Goal: Task Accomplishment & Management: Use online tool/utility

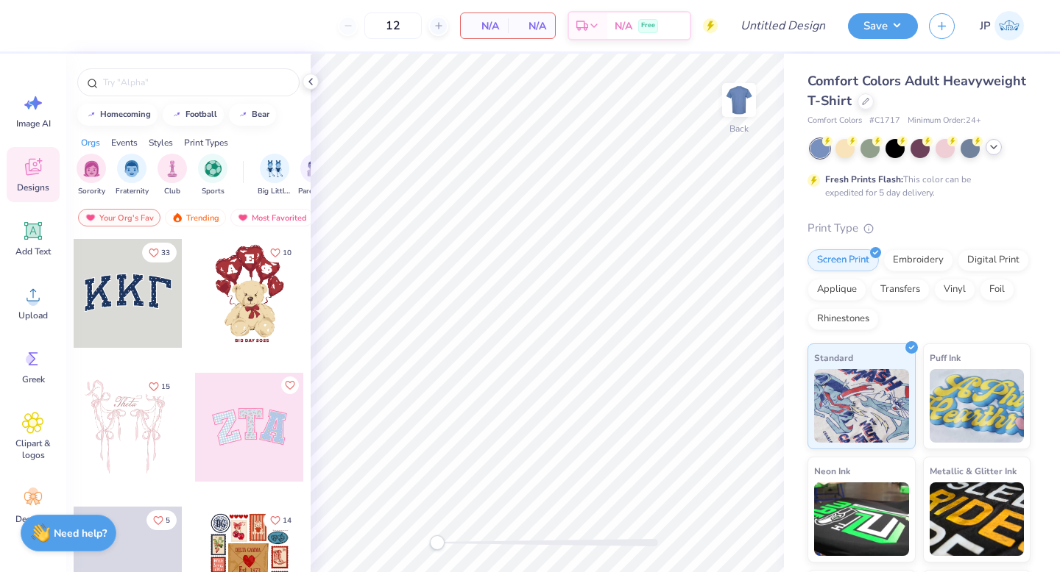
click at [993, 151] on icon at bounding box center [994, 147] width 12 height 12
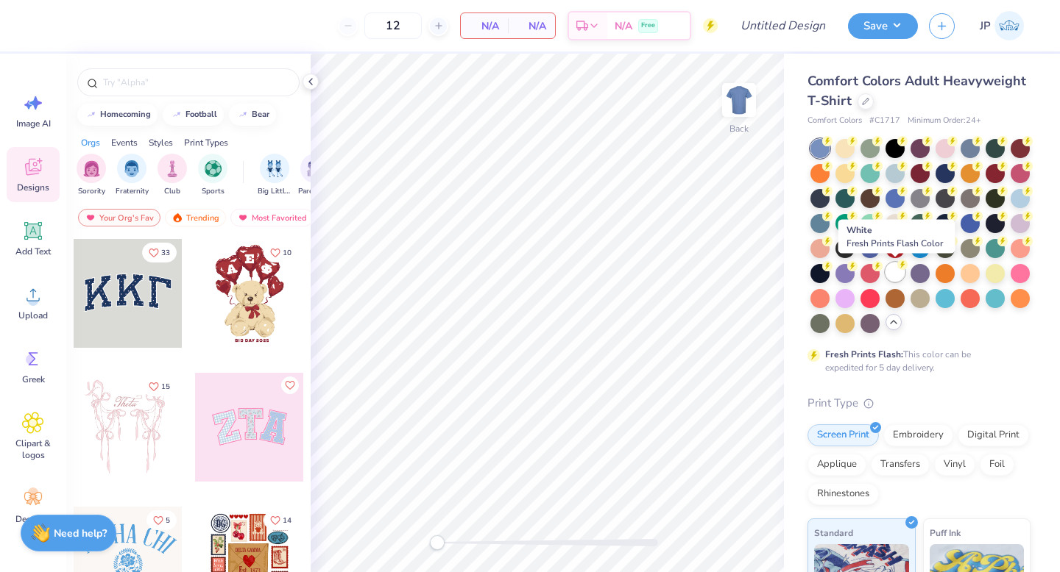
click at [895, 268] on div at bounding box center [894, 272] width 19 height 19
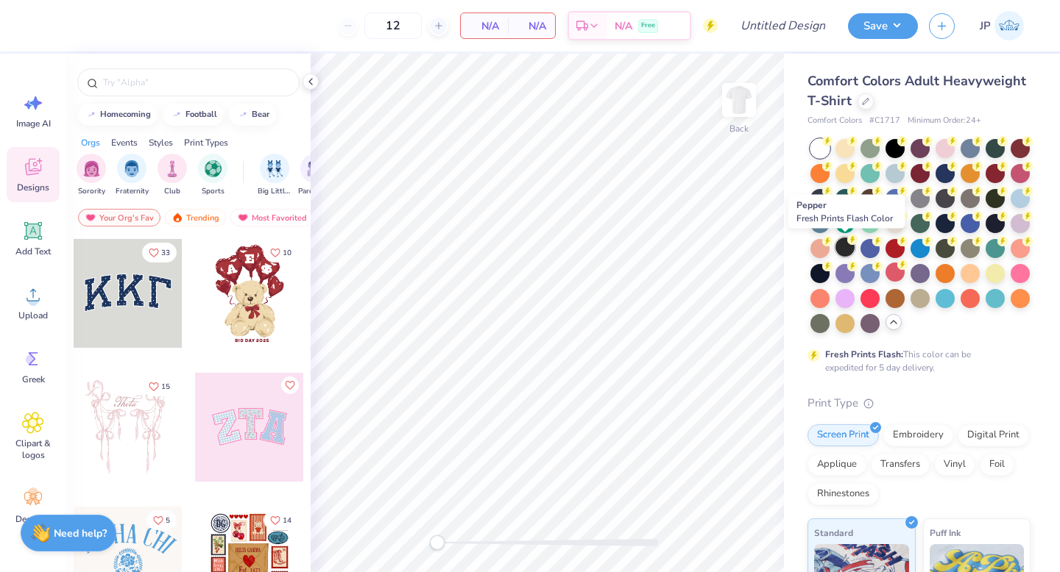
click at [850, 242] on circle at bounding box center [852, 240] width 10 height 10
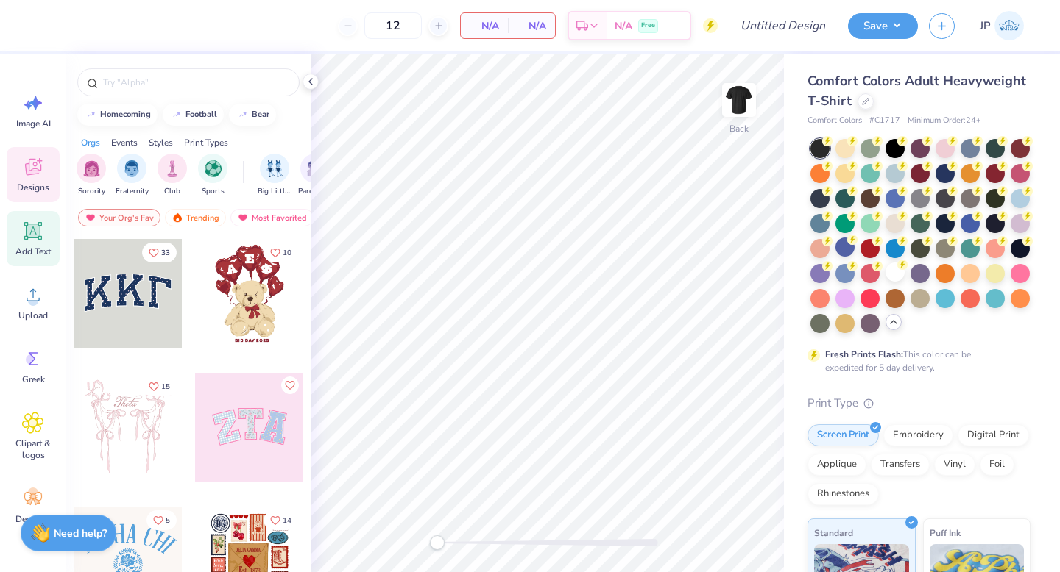
click at [33, 227] on icon at bounding box center [33, 231] width 18 height 18
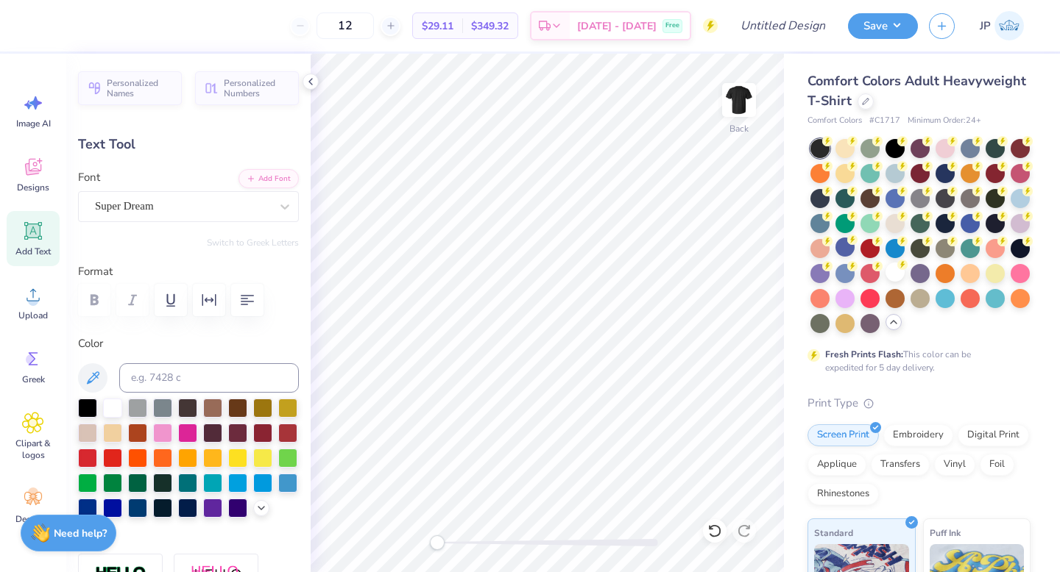
type textarea "B"
click at [45, 171] on div "Designs" at bounding box center [33, 174] width 53 height 55
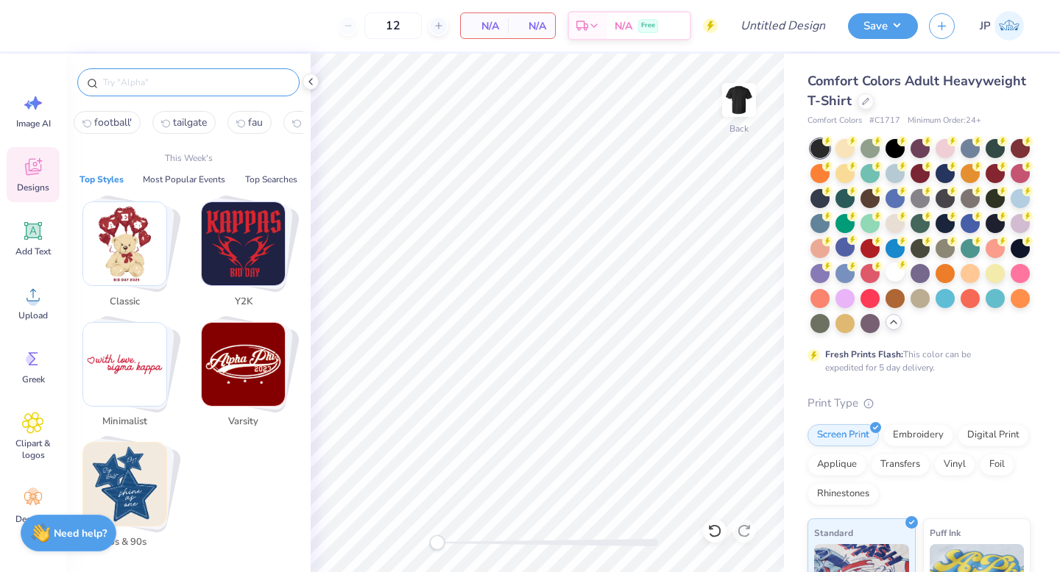
click at [169, 83] on input "text" at bounding box center [196, 82] width 188 height 15
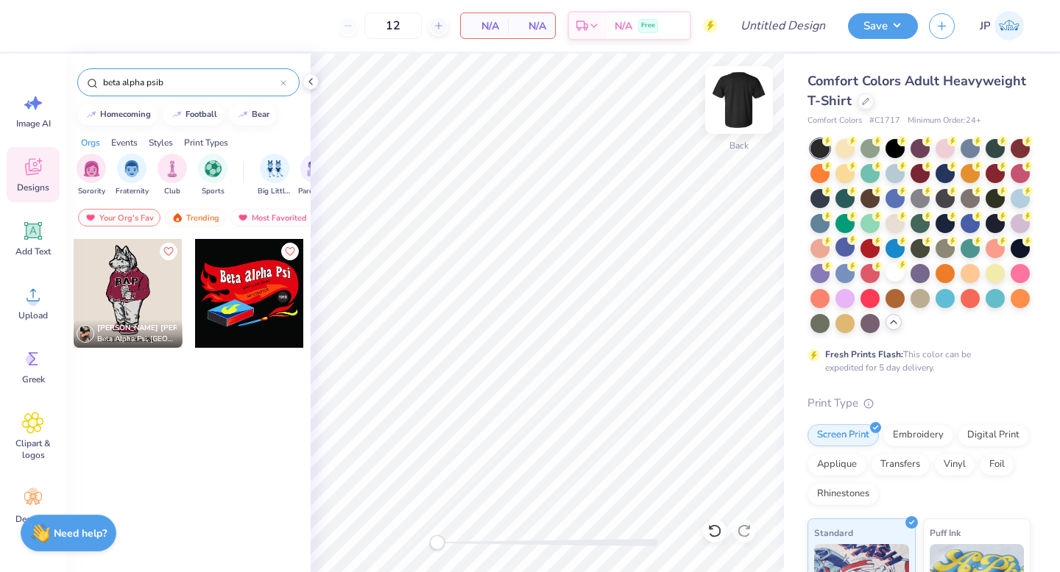
type input "beta alpha psib"
click at [737, 102] on img at bounding box center [738, 100] width 59 height 59
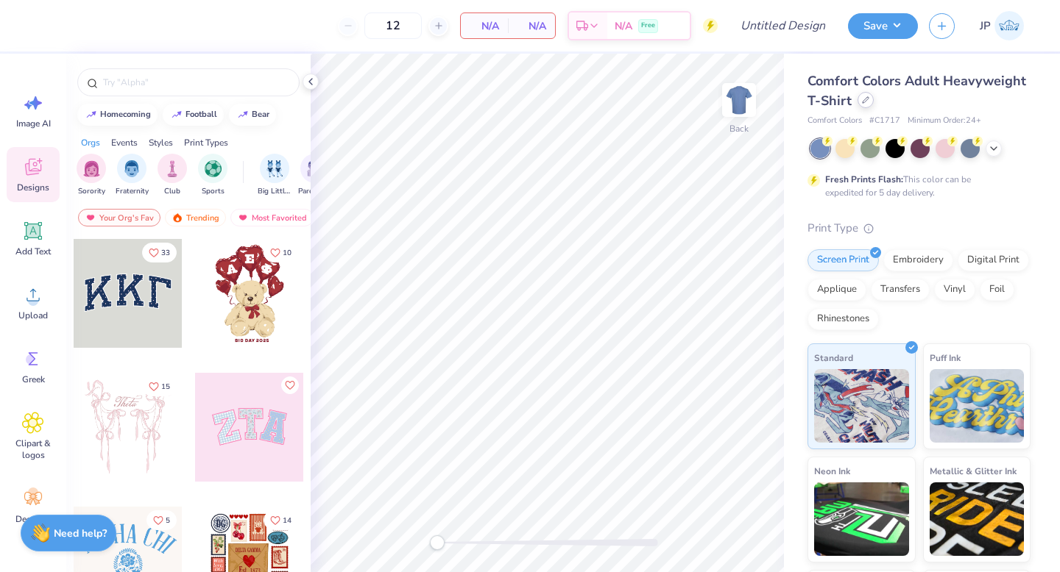
click at [865, 98] on icon at bounding box center [865, 99] width 7 height 7
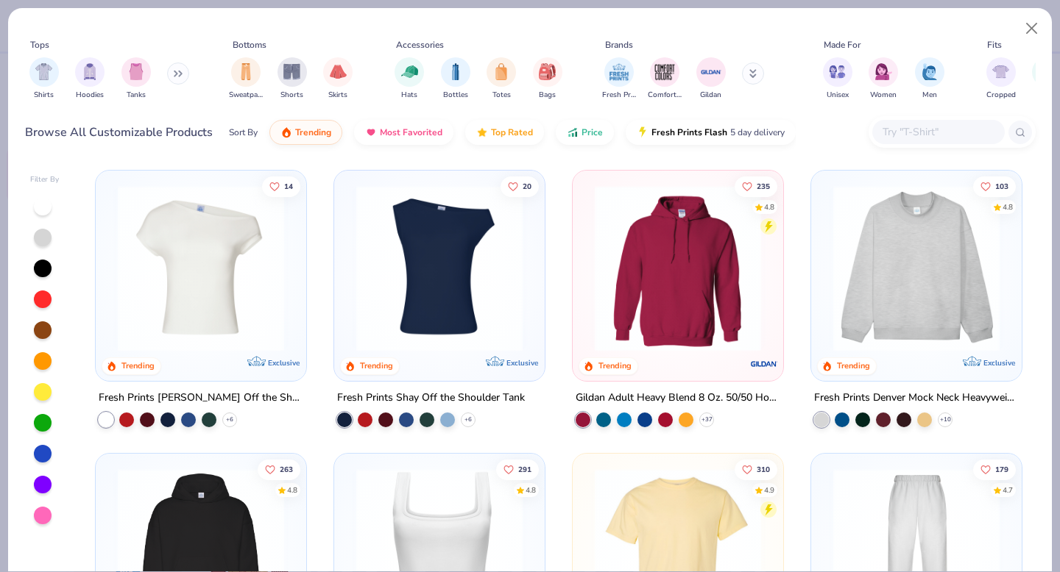
click at [879, 285] on img at bounding box center [916, 268] width 181 height 166
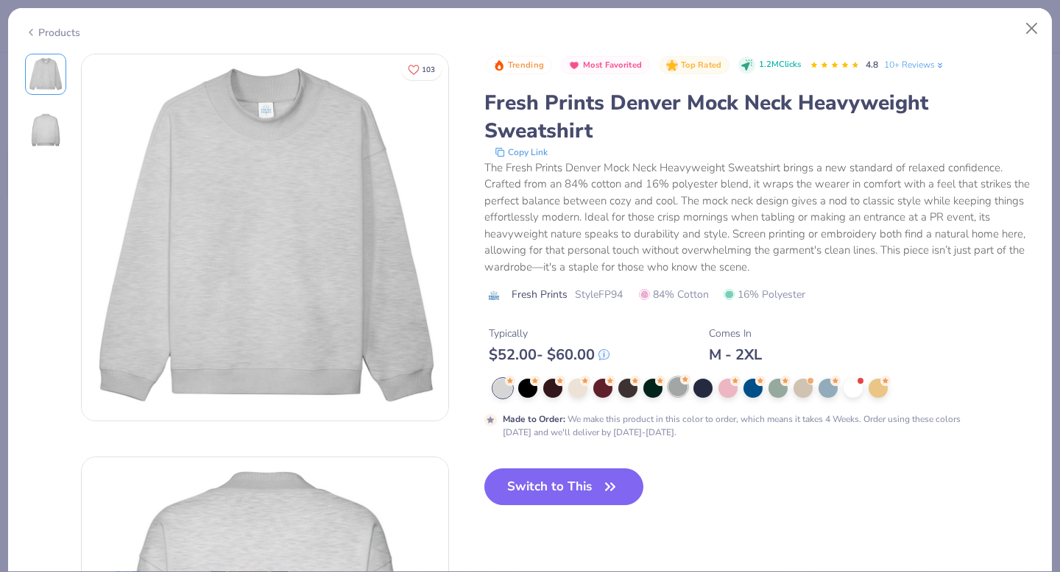
click at [687, 389] on div at bounding box center [677, 386] width 19 height 19
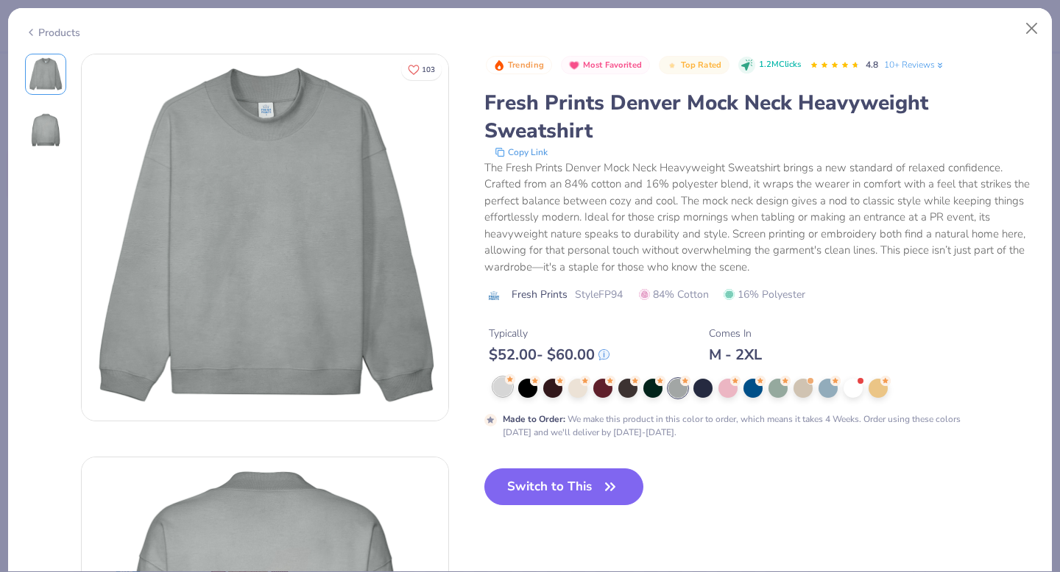
click at [500, 388] on div at bounding box center [502, 386] width 19 height 19
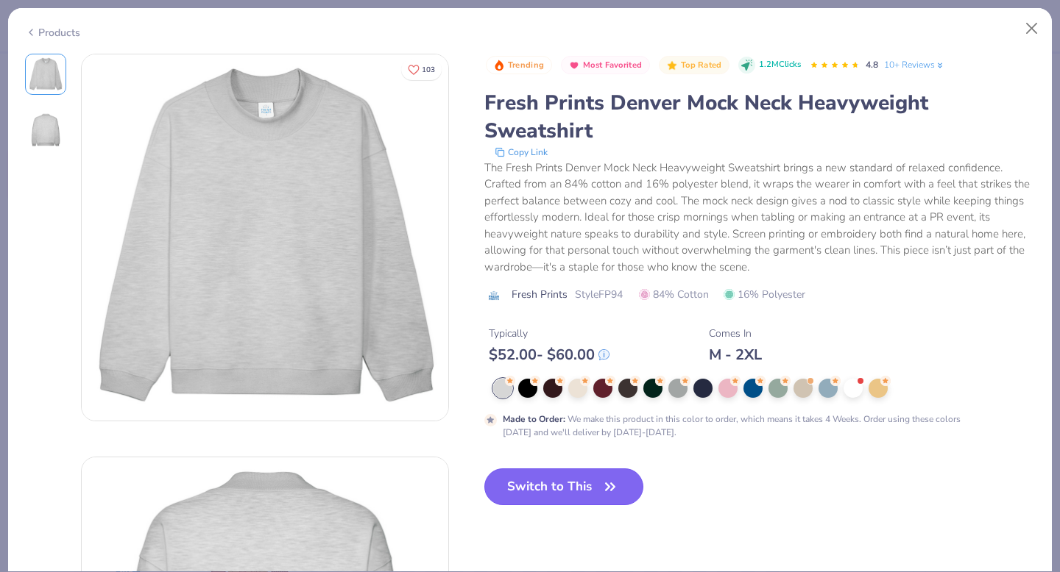
click at [596, 494] on button "Switch to This" at bounding box center [564, 487] width 160 height 37
type input "50"
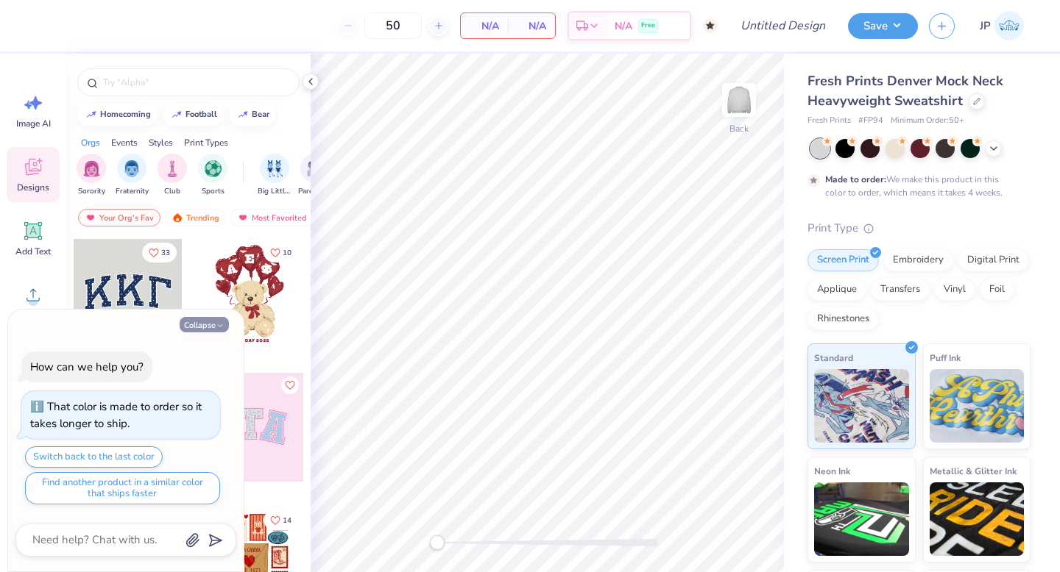
click at [220, 327] on icon "button" at bounding box center [220, 326] width 9 height 9
type textarea "x"
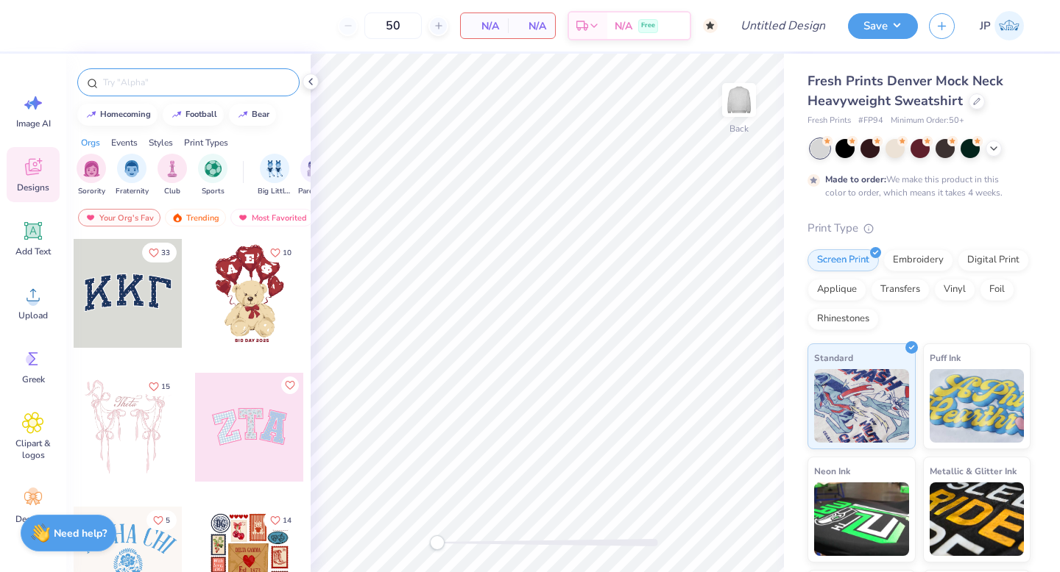
click at [146, 85] on input "text" at bounding box center [196, 82] width 188 height 15
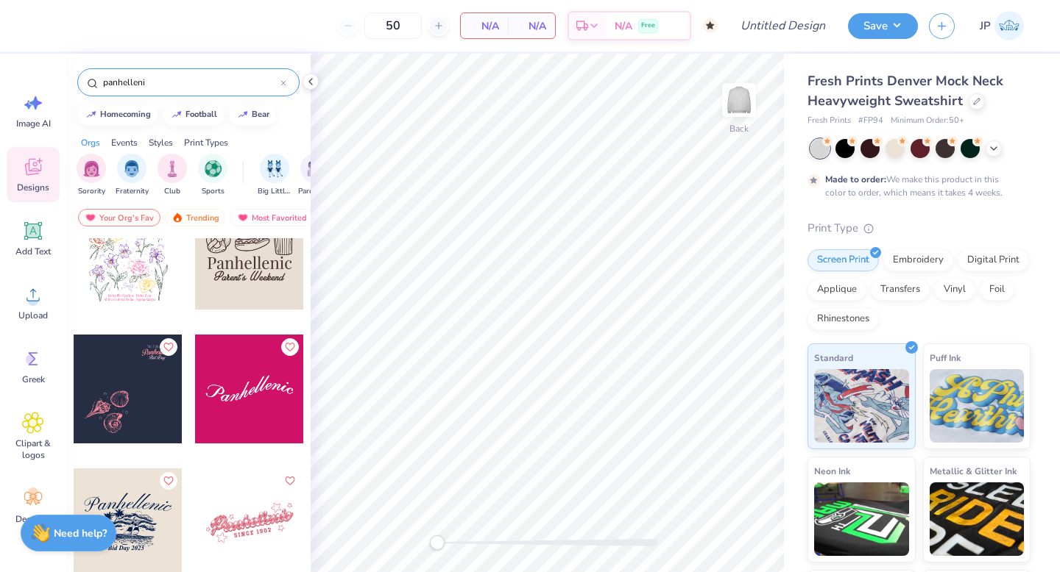
scroll to position [509, 0]
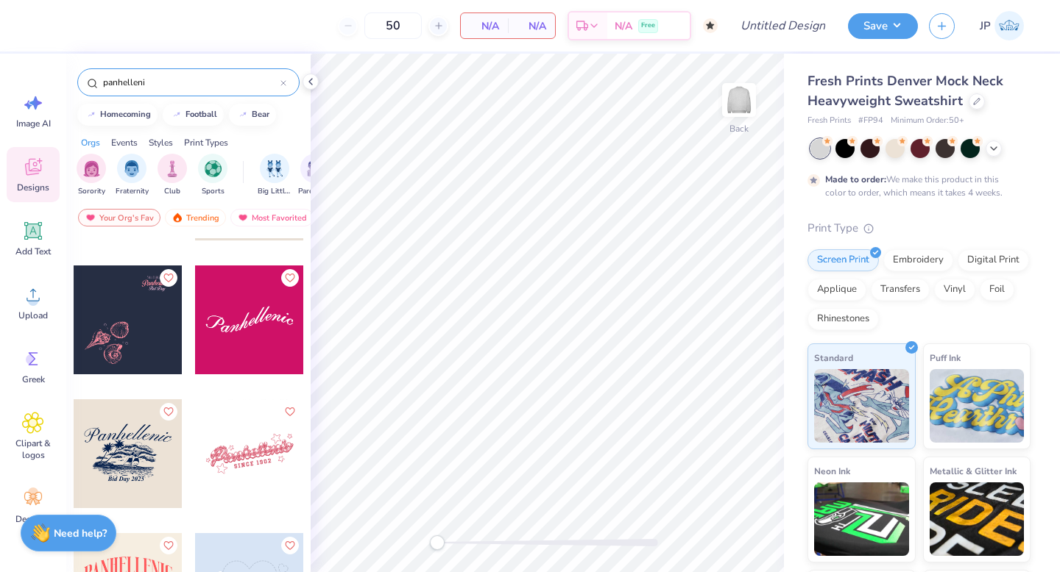
type input "panhelleni"
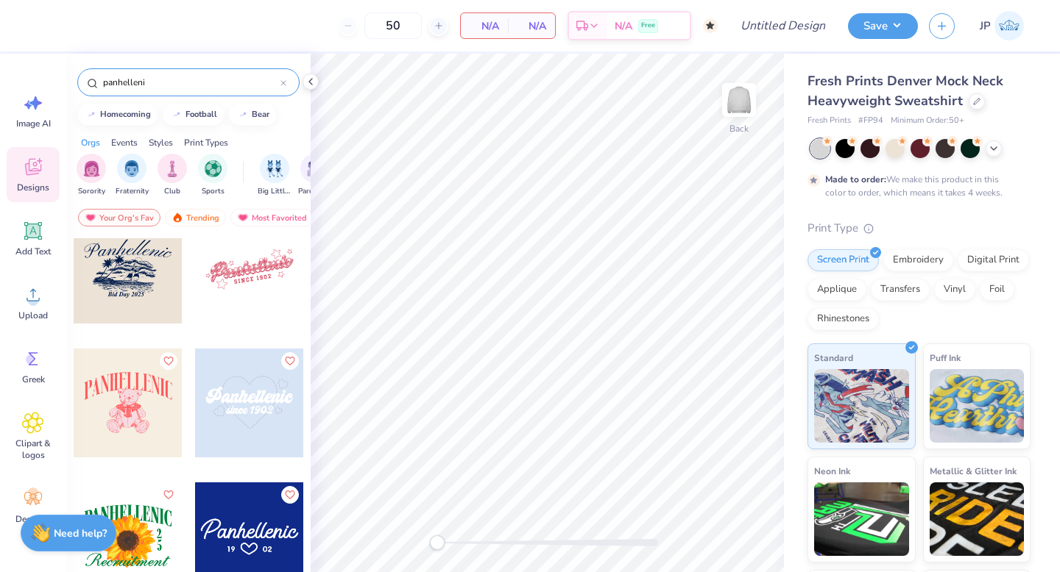
scroll to position [727, 0]
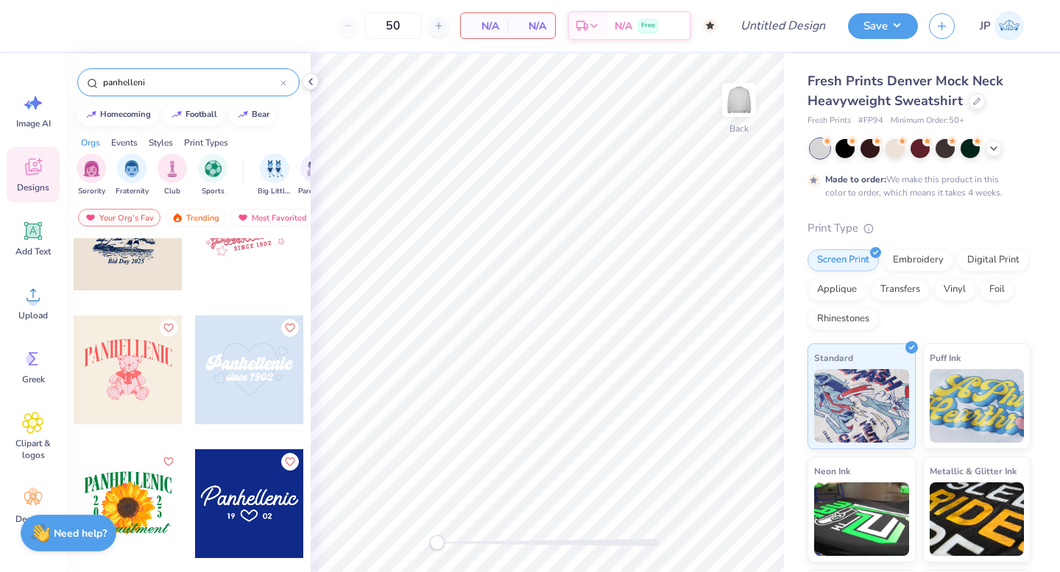
click at [269, 513] on div at bounding box center [249, 504] width 109 height 109
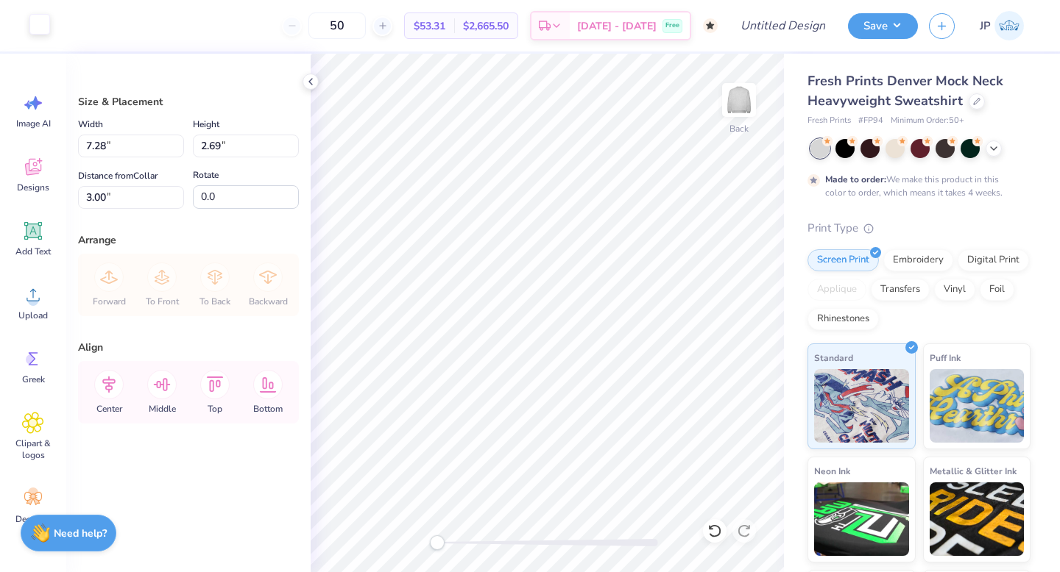
click at [45, 32] on div at bounding box center [39, 24] width 21 height 21
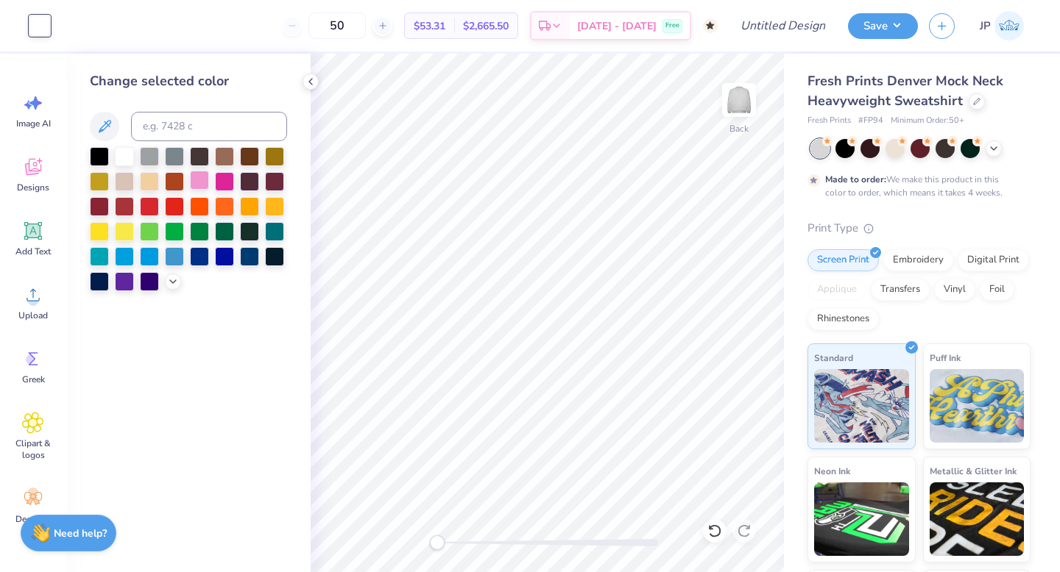
click at [199, 180] on div at bounding box center [199, 180] width 19 height 19
click at [221, 179] on div at bounding box center [224, 180] width 19 height 19
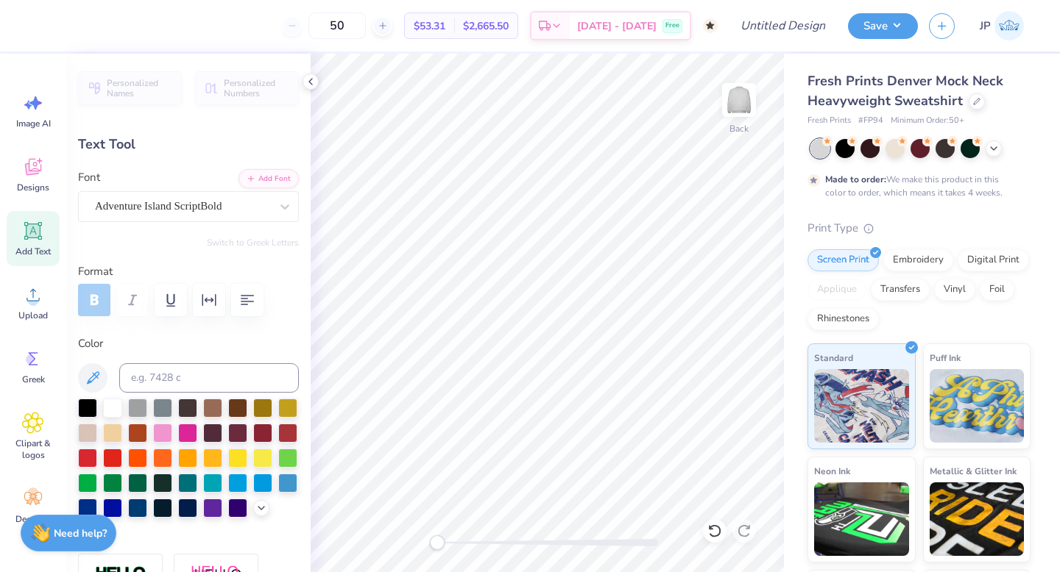
scroll to position [1, 2]
type textarea "Panhellenic Greek Week"
click at [254, 299] on icon "button" at bounding box center [247, 300] width 18 height 18
type input "7.33"
type input "3.92"
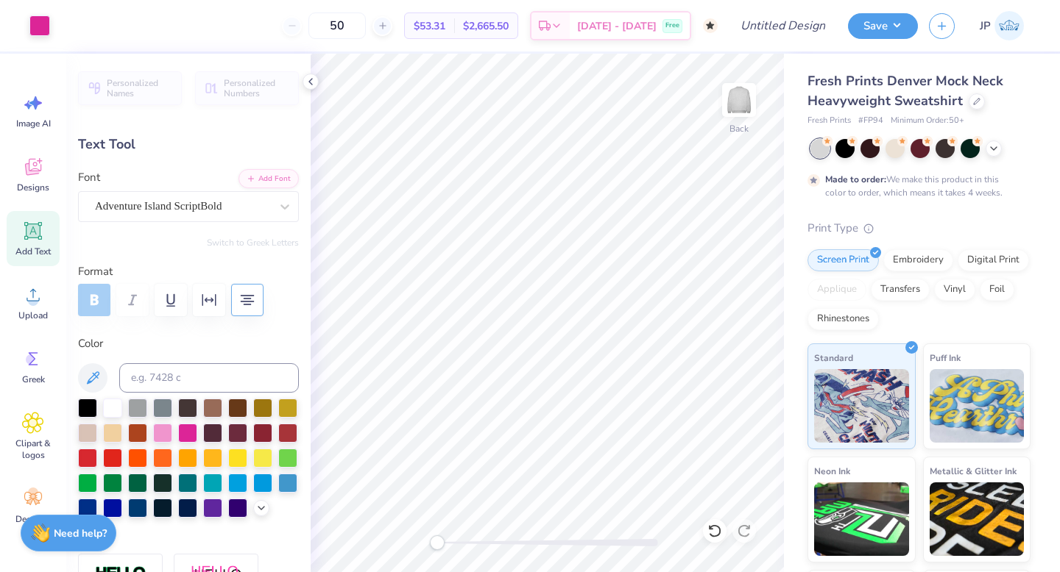
type input "1.80"
click at [979, 101] on div at bounding box center [976, 100] width 16 height 16
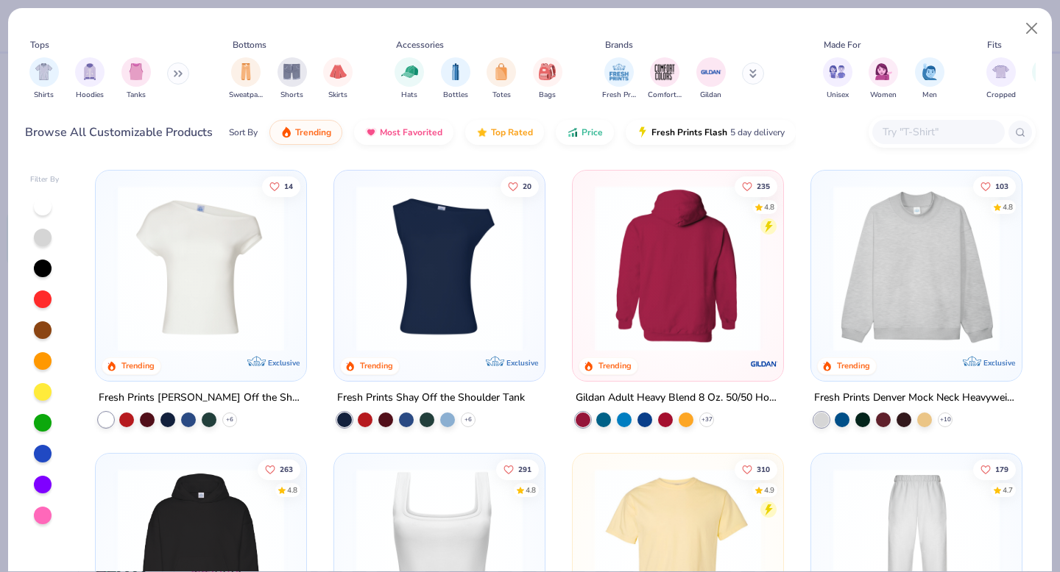
scroll to position [254, 0]
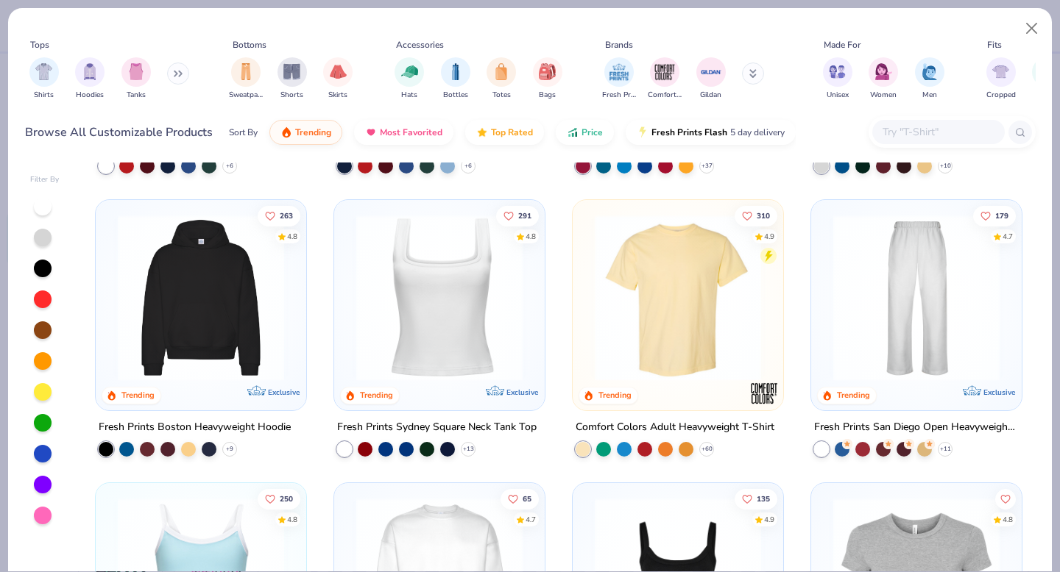
click at [254, 279] on img at bounding box center [200, 298] width 181 height 166
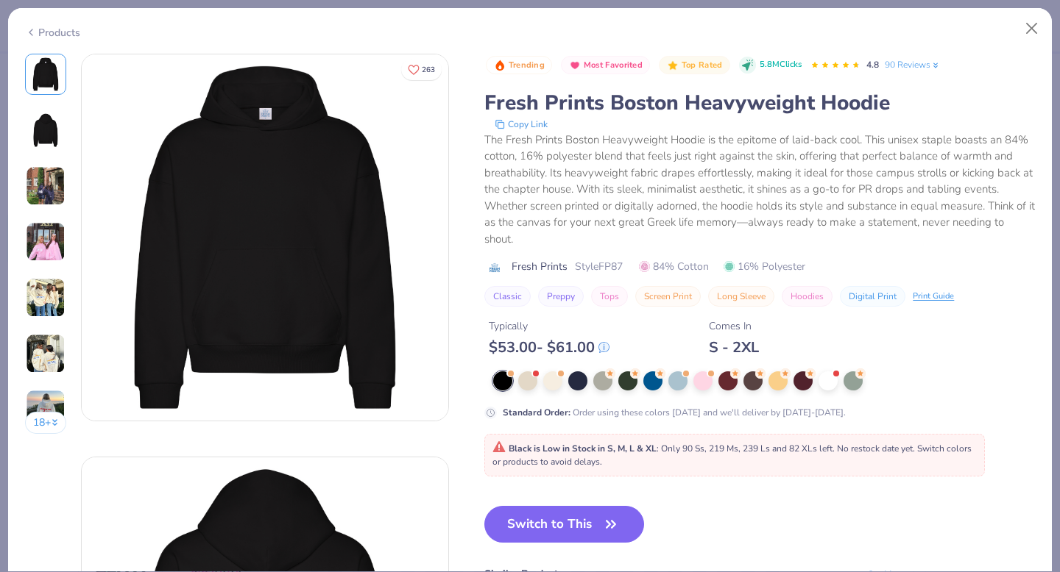
click at [598, 510] on button "Switch to This" at bounding box center [564, 524] width 160 height 37
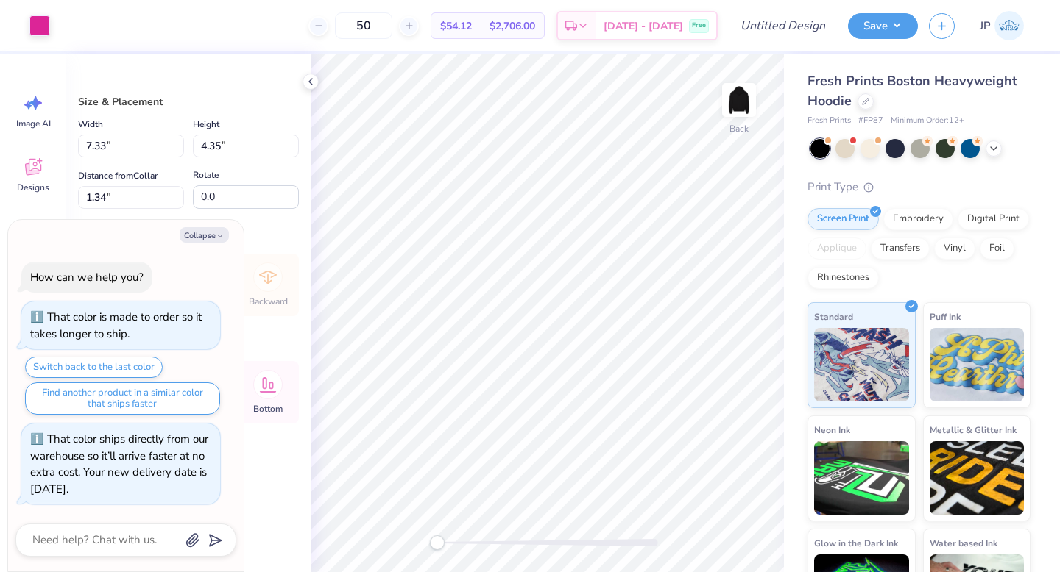
type textarea "x"
type input "8.85"
type input "5.25"
type input "4.13"
type textarea "x"
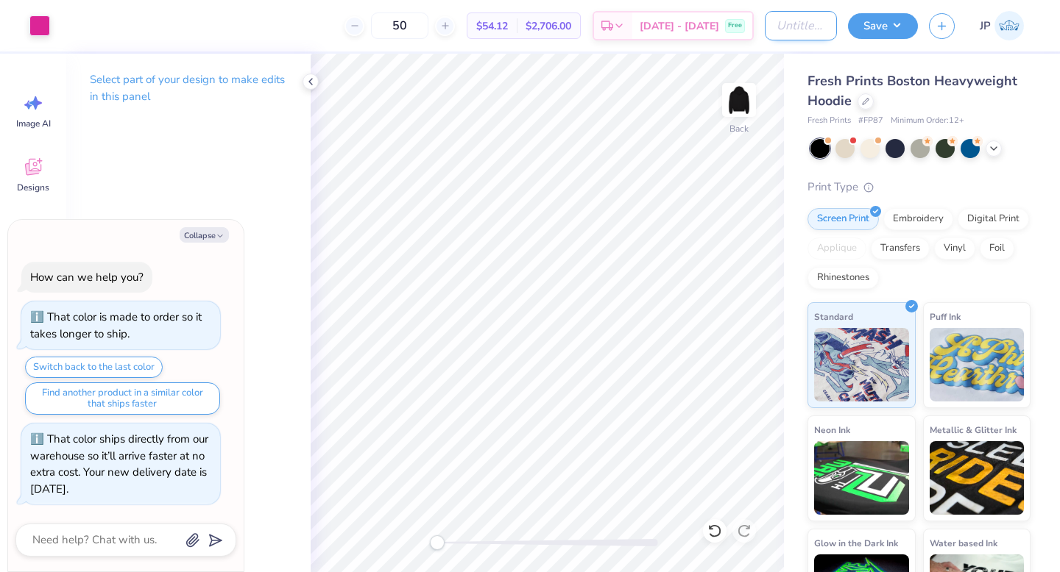
click at [813, 21] on input "Design Title" at bounding box center [801, 25] width 72 height 29
type input "g"
type textarea "x"
type input "gr"
type textarea "x"
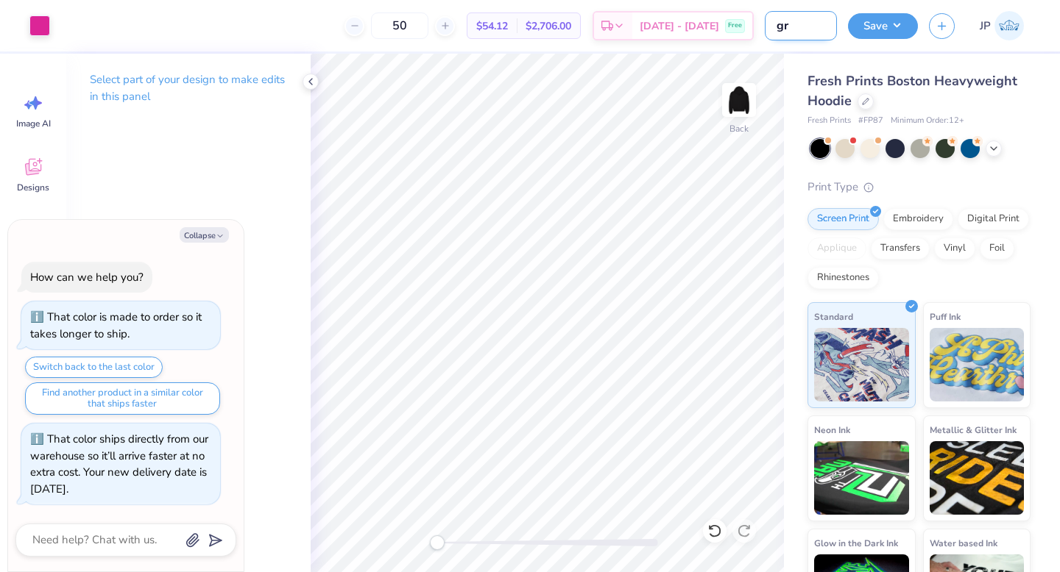
type input "gre"
type textarea "x"
type input "gree"
type textarea "x"
type input "greek"
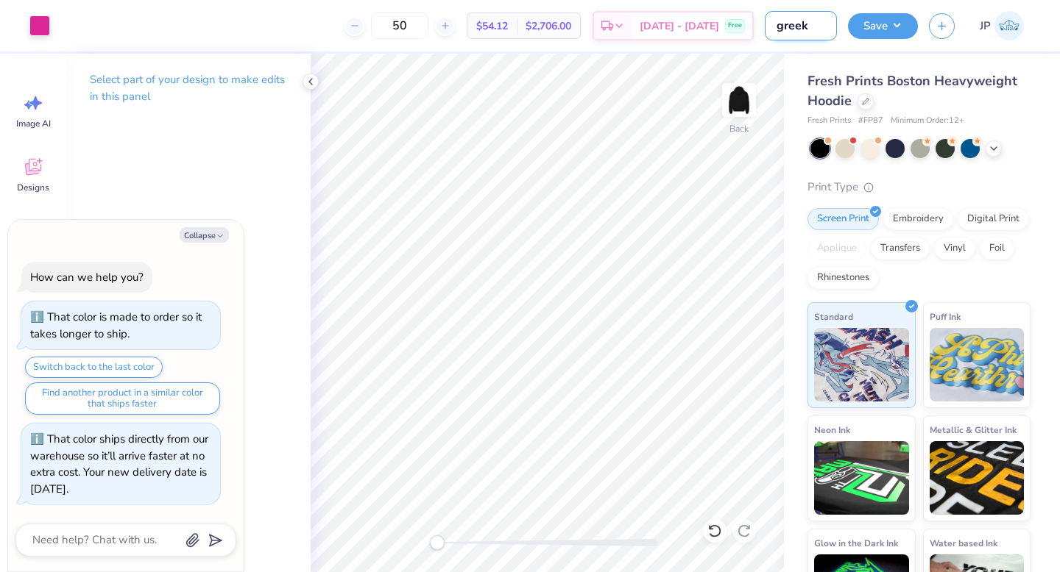
type textarea "x"
type input "greek"
type textarea "x"
type input "greek w"
type textarea "x"
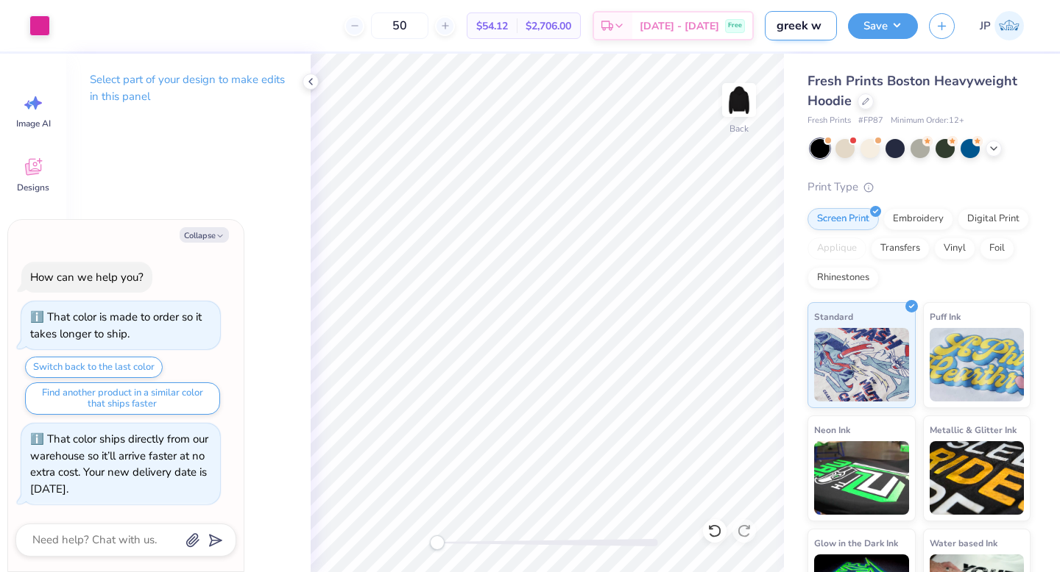
type input "greek we"
type textarea "x"
type input "greek wee"
type textarea "x"
type input "greek week"
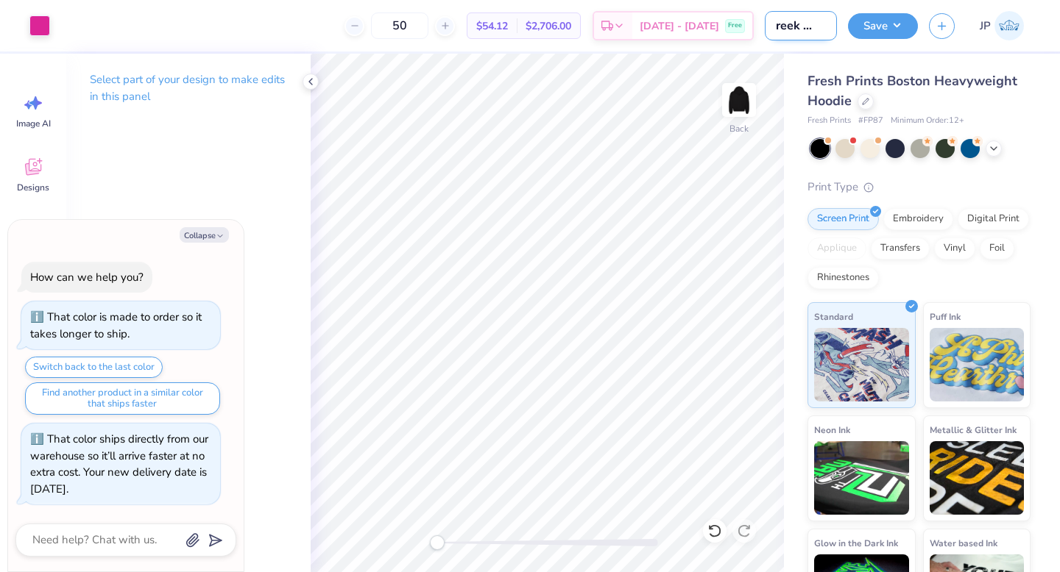
type textarea "x"
type input "greek week"
type textarea "x"
type input "greek week p"
type textarea "x"
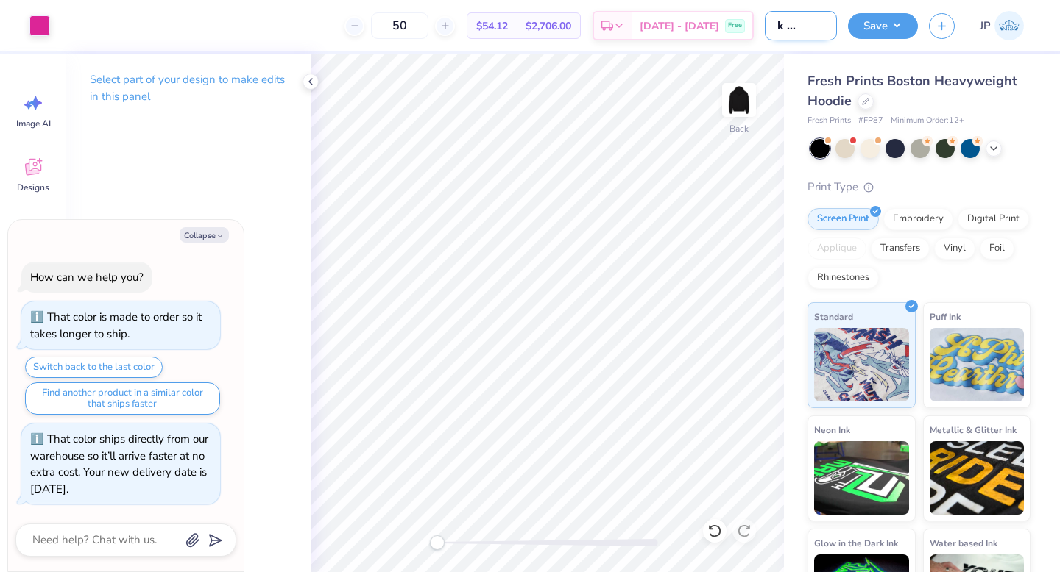
type input "greek week pa"
type textarea "x"
type input "greek week pan"
type textarea "x"
type input "greek week panh"
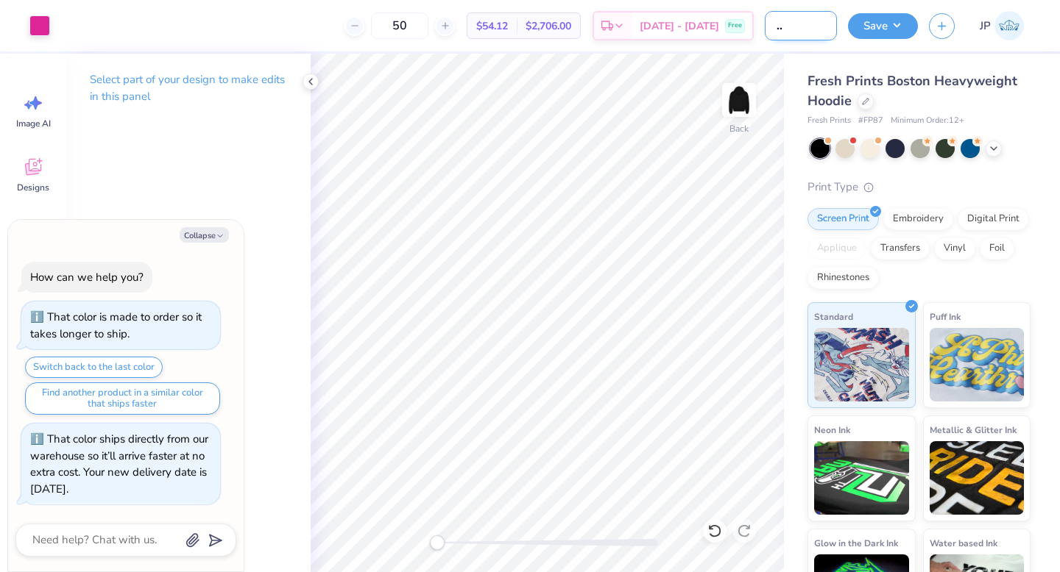
type textarea "x"
type input "greek week panhe"
type textarea "x"
type input "greek week panhe;"
type textarea "x"
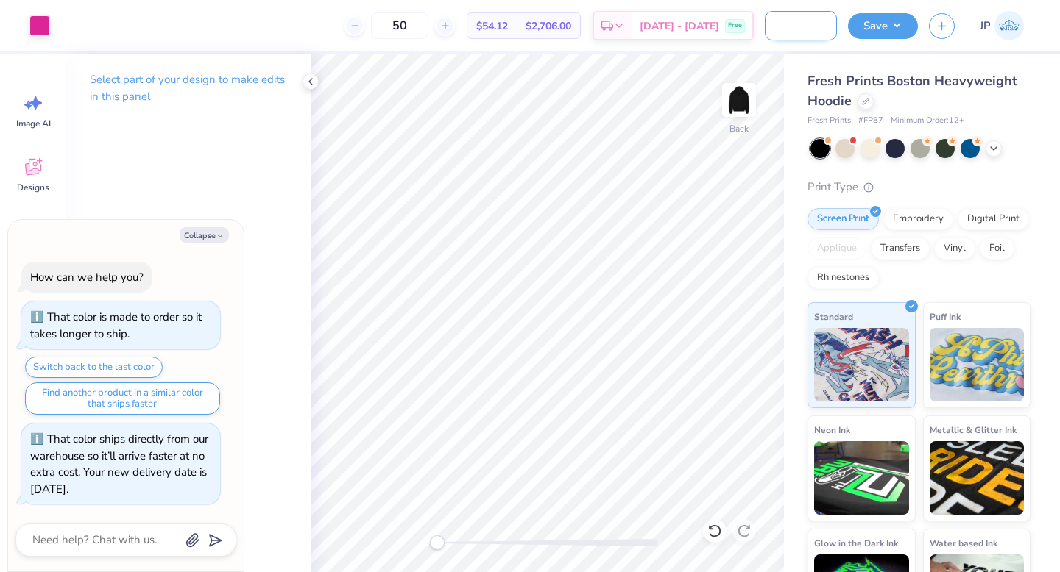
scroll to position [0, 54]
type input "greek week panhe;l"
type textarea "x"
type input "greek week panhe;"
type textarea "x"
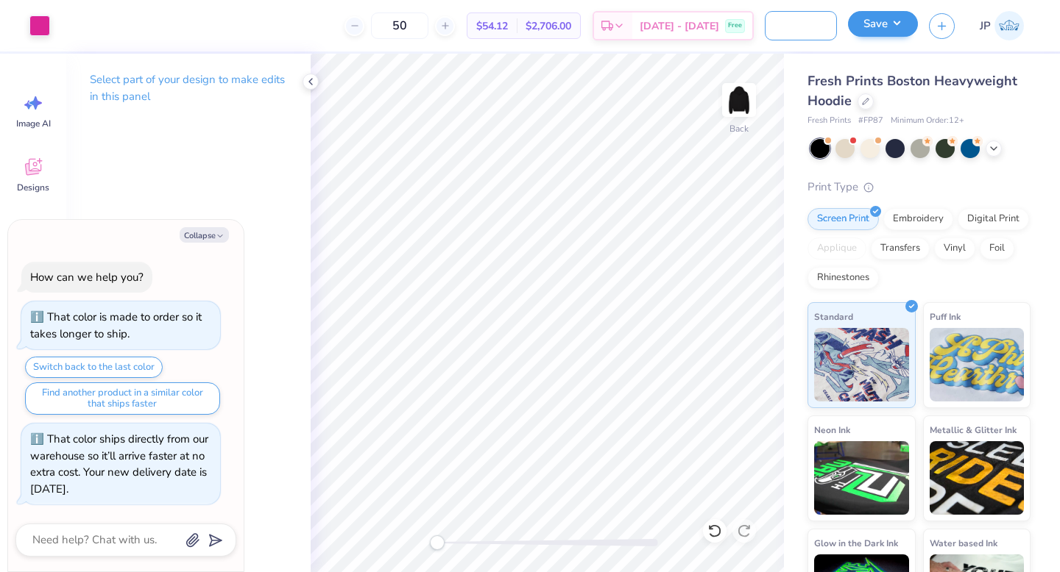
type input "greek week panhe"
type textarea "x"
type input "greek week panhel"
type textarea "x"
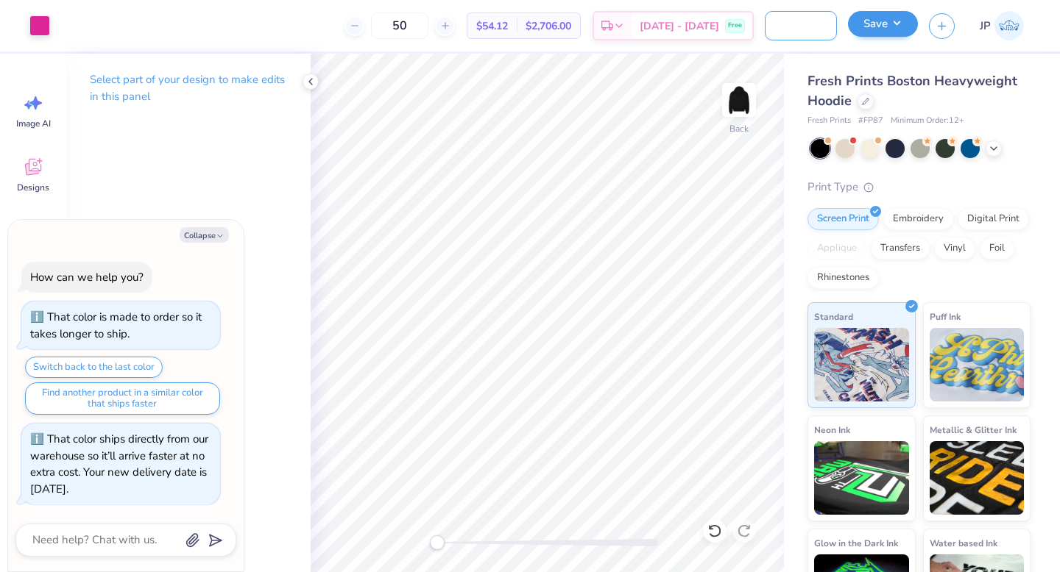
type input "greek week panhel"
click at [898, 24] on button "Save" at bounding box center [883, 24] width 70 height 26
type textarea "x"
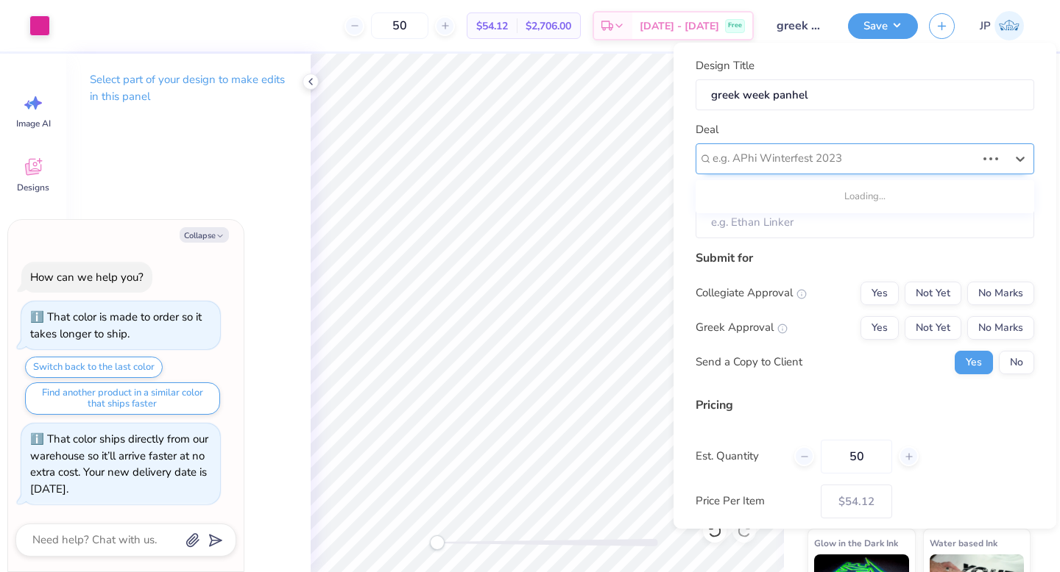
click at [906, 163] on div at bounding box center [843, 159] width 263 height 20
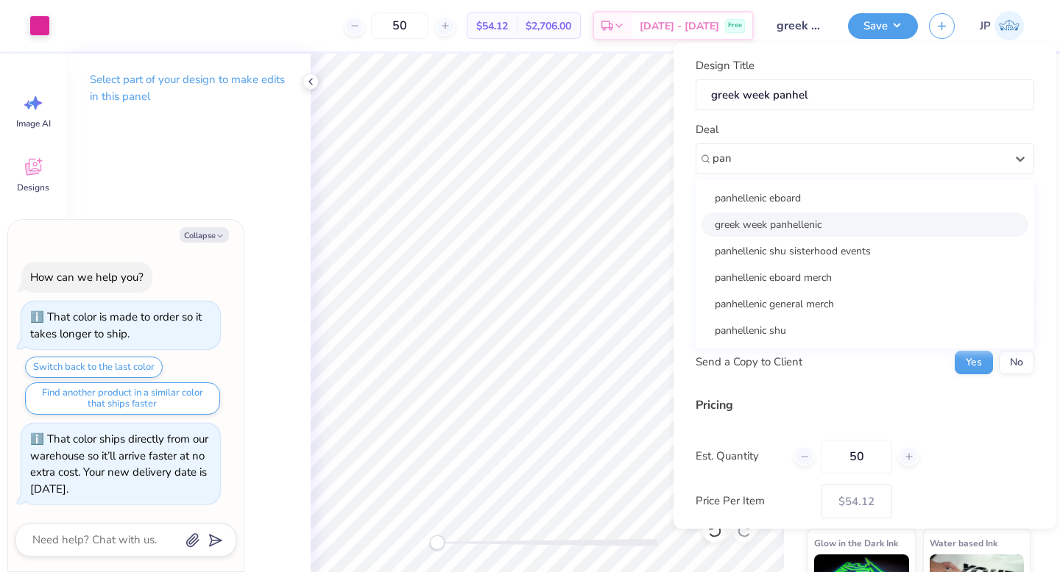
click at [862, 222] on div "greek week panhellenic" at bounding box center [864, 225] width 327 height 24
type input "pan"
type textarea "x"
type input "Erika Khaiter"
type input "– –"
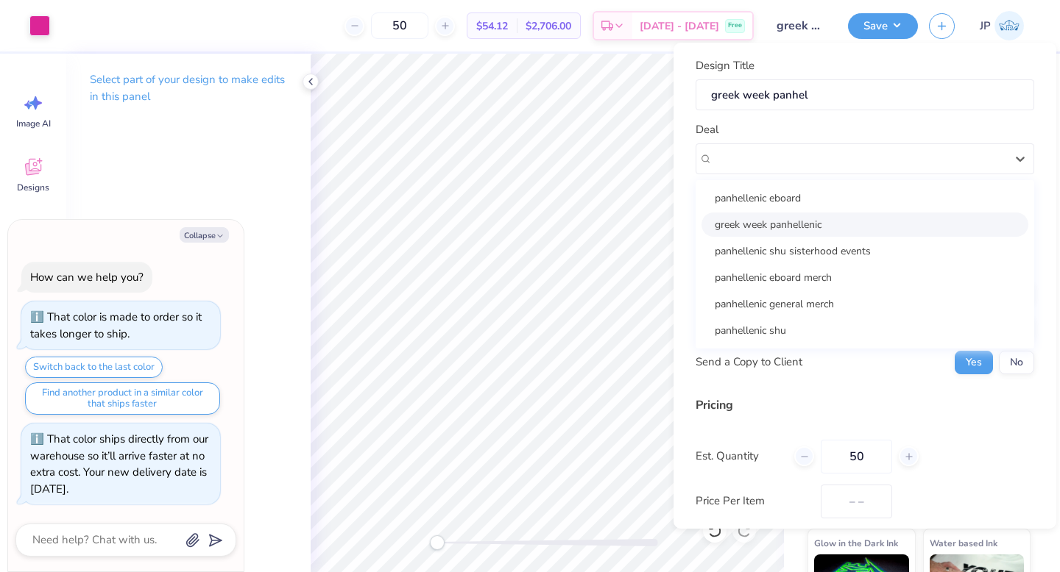
type textarea "x"
type input "$54.12"
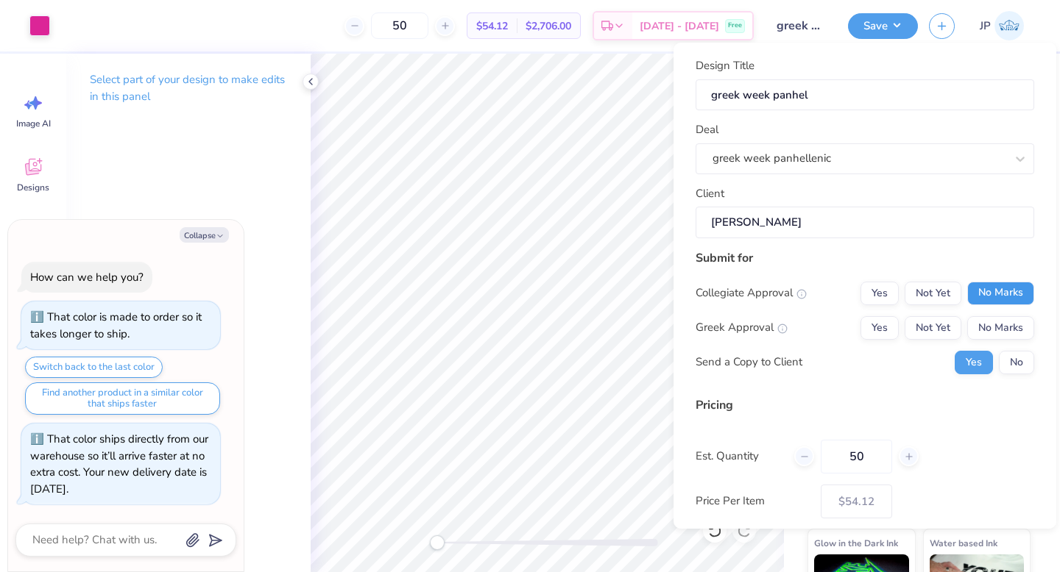
click at [988, 295] on button "No Marks" at bounding box center [1000, 294] width 67 height 24
click at [891, 330] on button "Yes" at bounding box center [879, 328] width 38 height 24
type textarea "x"
type input "– –"
type textarea "x"
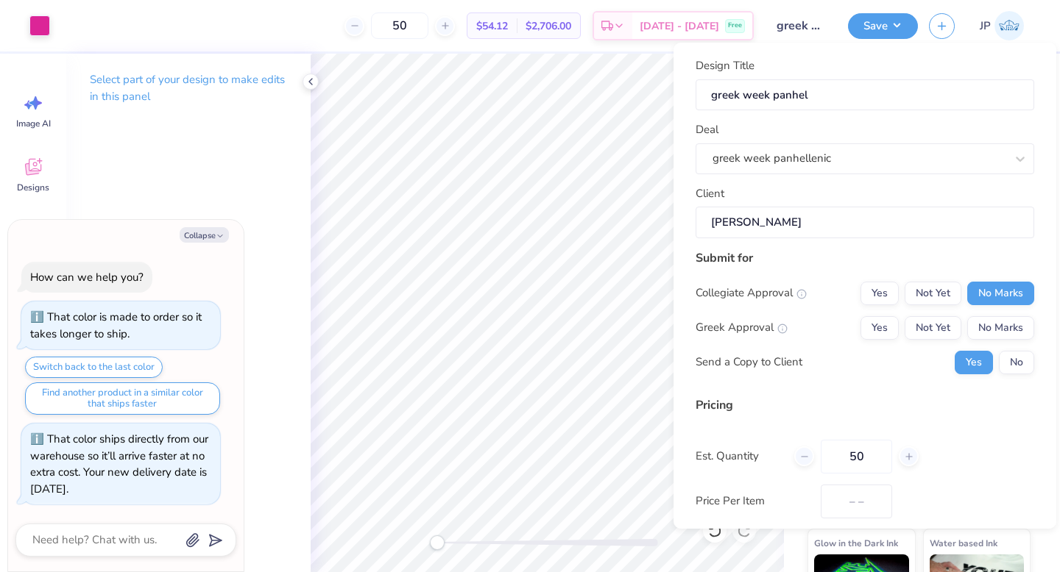
type input "$54.12"
click at [1005, 361] on button "No" at bounding box center [1016, 363] width 35 height 24
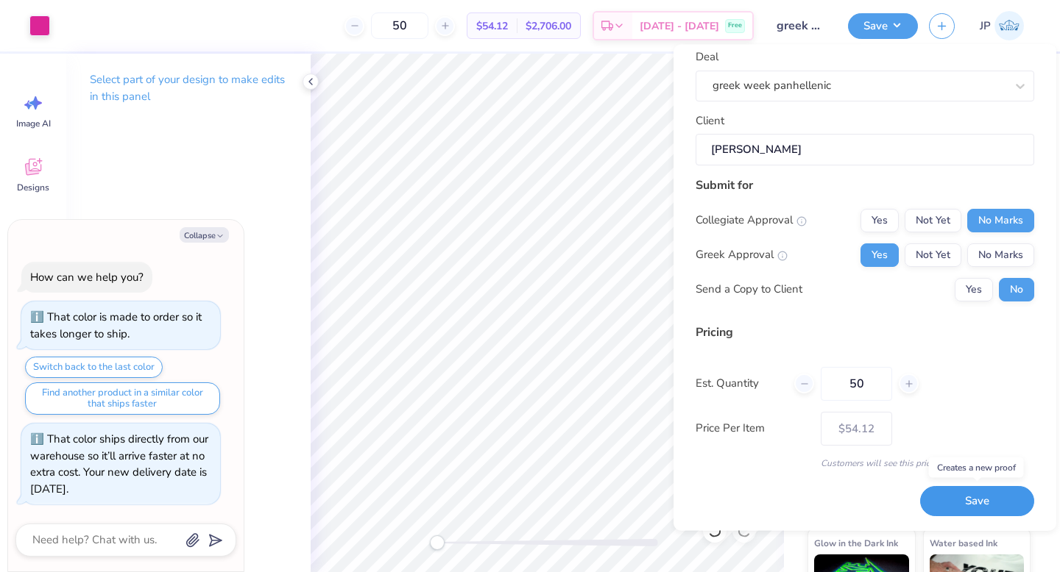
click at [978, 508] on button "Save" at bounding box center [977, 502] width 114 height 30
type textarea "x"
type input "– –"
type textarea "x"
type input "$54.12"
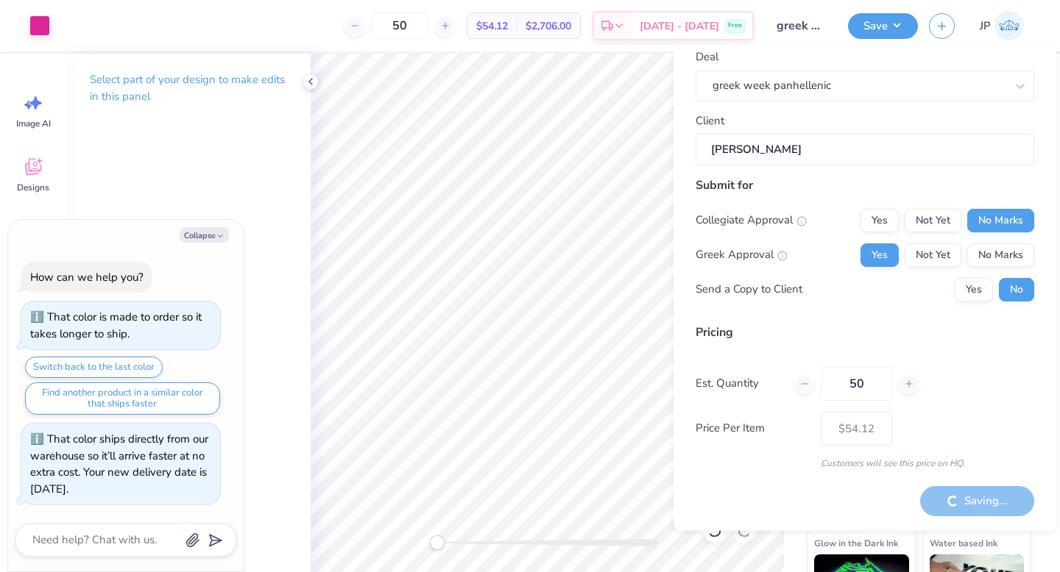
type textarea "x"
type input "– –"
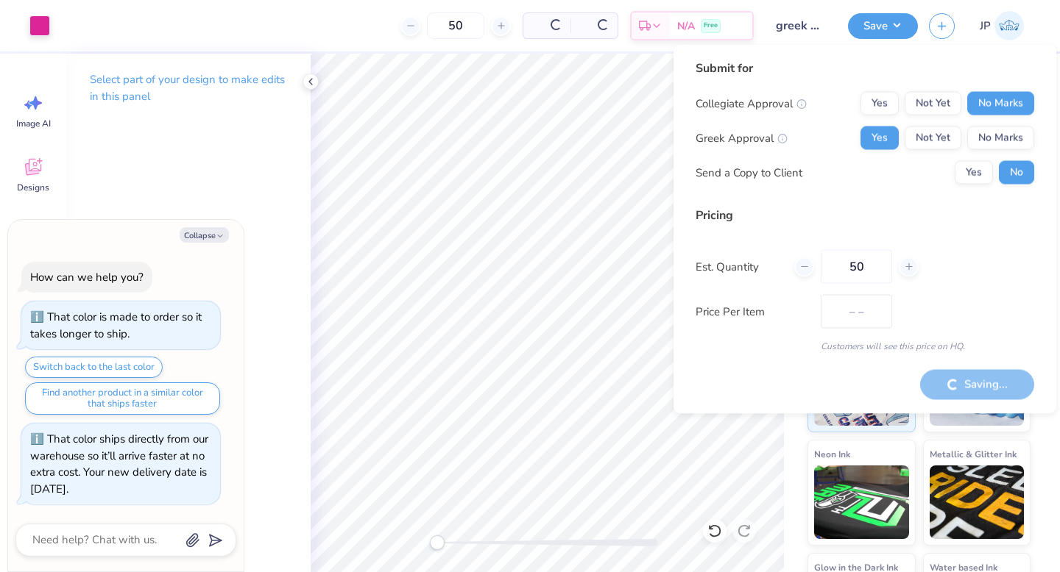
type textarea "x"
type input "$54.12"
type textarea "x"
type input "– –"
type textarea "x"
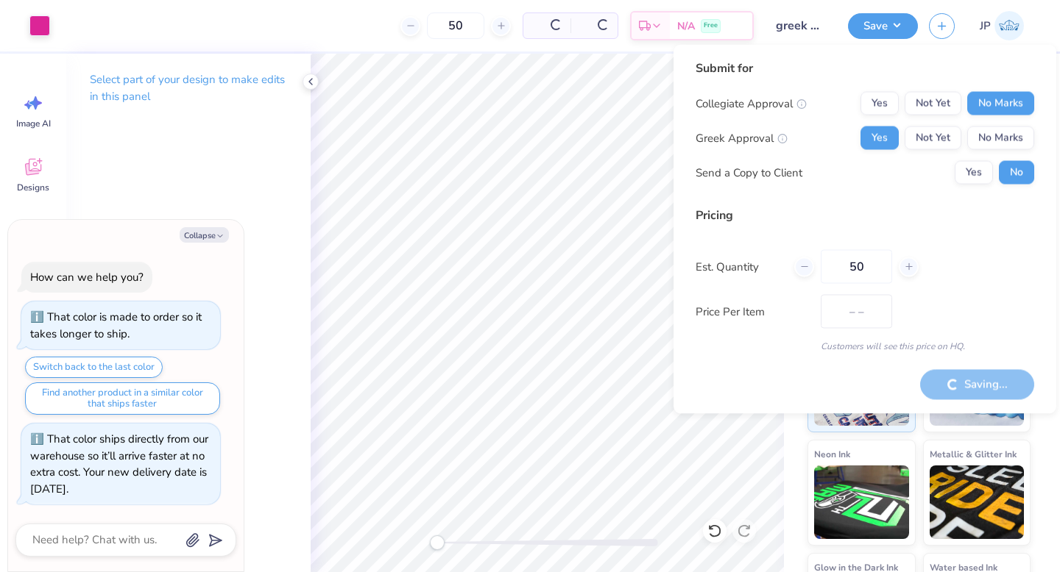
type input "$54.12"
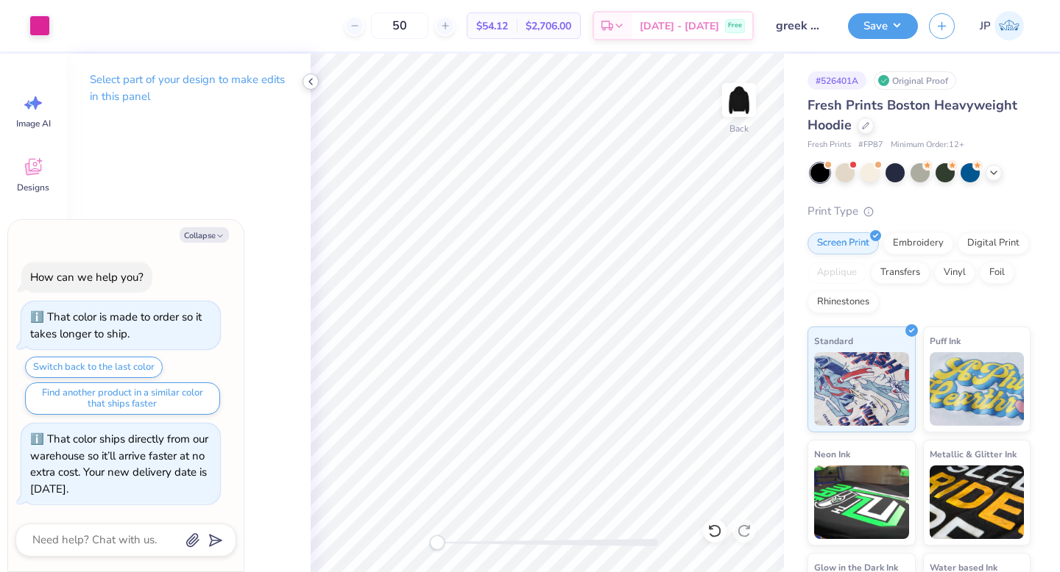
click at [312, 88] on div at bounding box center [310, 82] width 16 height 16
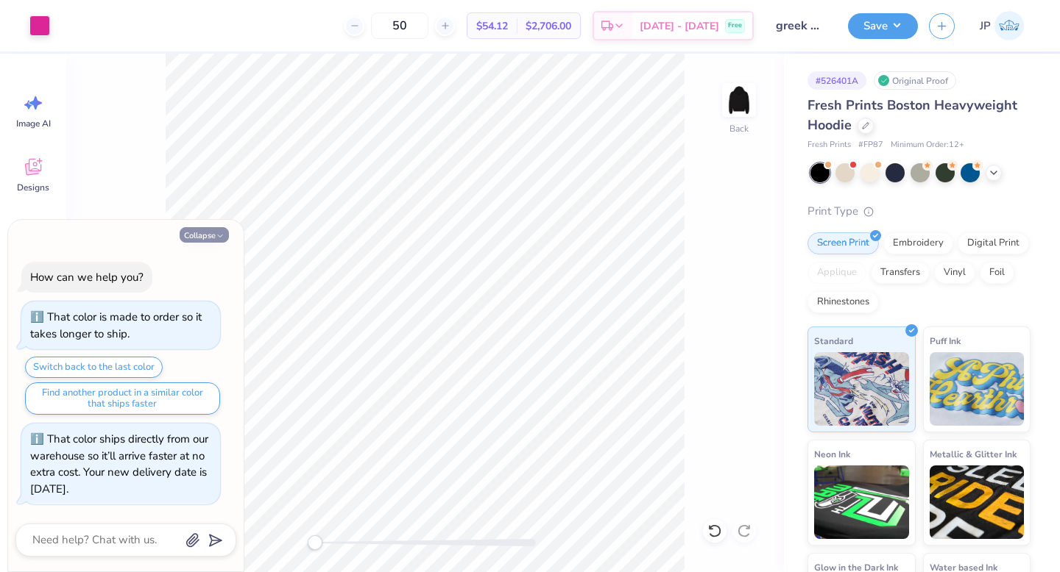
click at [216, 233] on icon "button" at bounding box center [220, 236] width 9 height 9
type textarea "x"
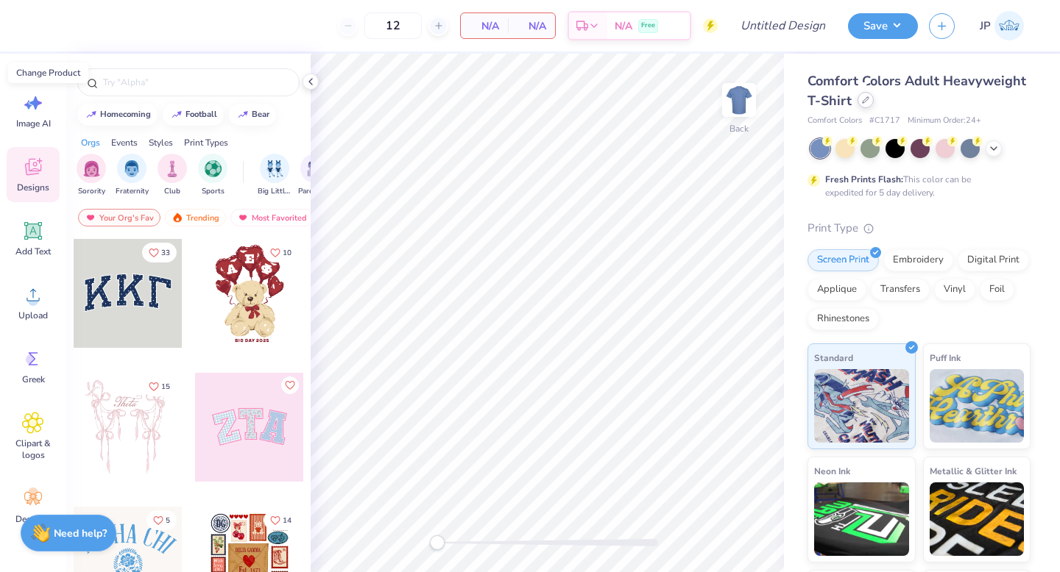
click at [867, 100] on icon at bounding box center [865, 99] width 7 height 7
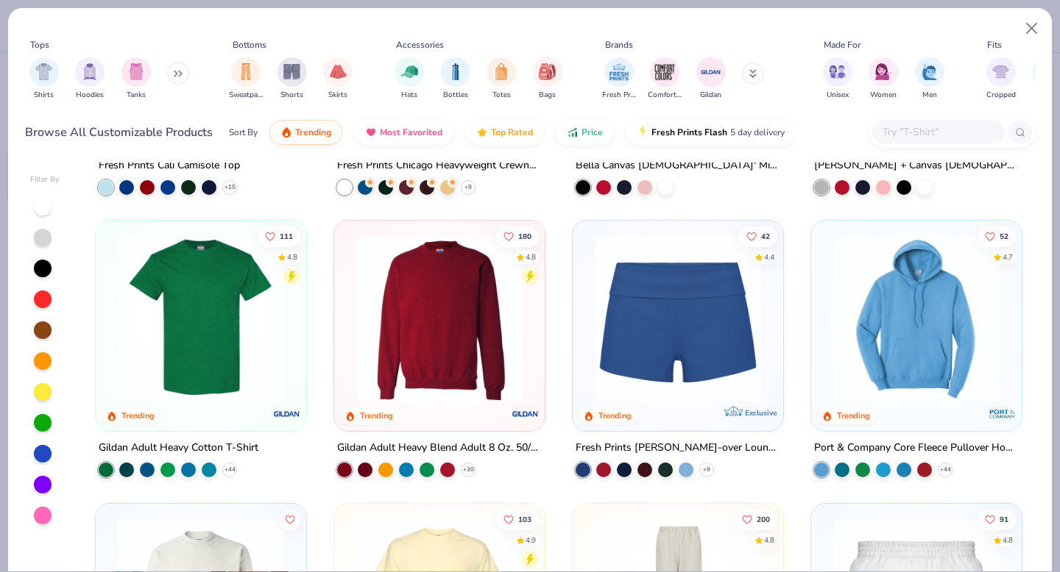
scroll to position [622, 0]
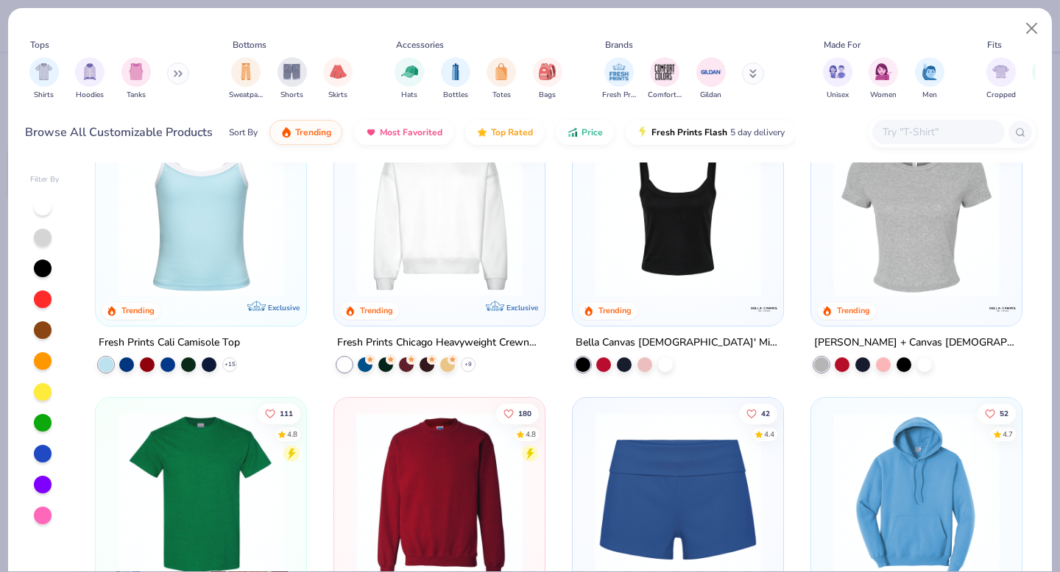
click at [641, 494] on img at bounding box center [677, 496] width 181 height 166
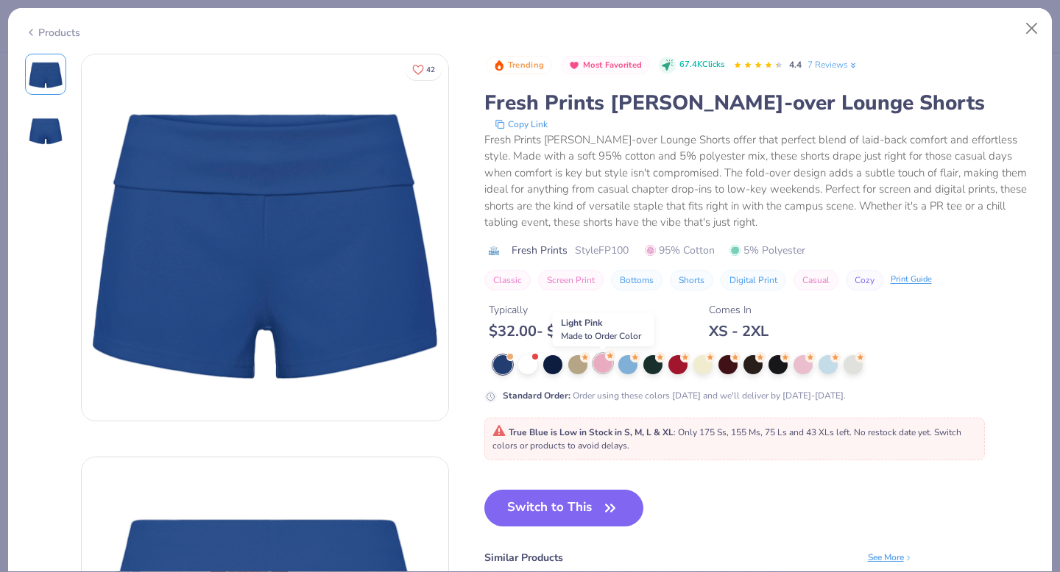
click at [602, 358] on div at bounding box center [602, 363] width 19 height 19
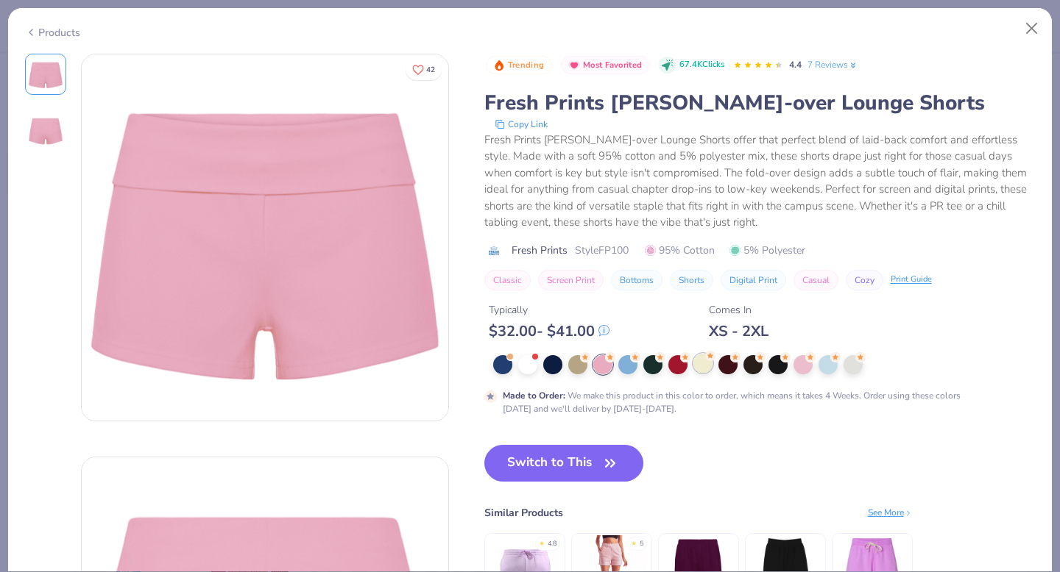
click at [709, 367] on div at bounding box center [702, 363] width 19 height 19
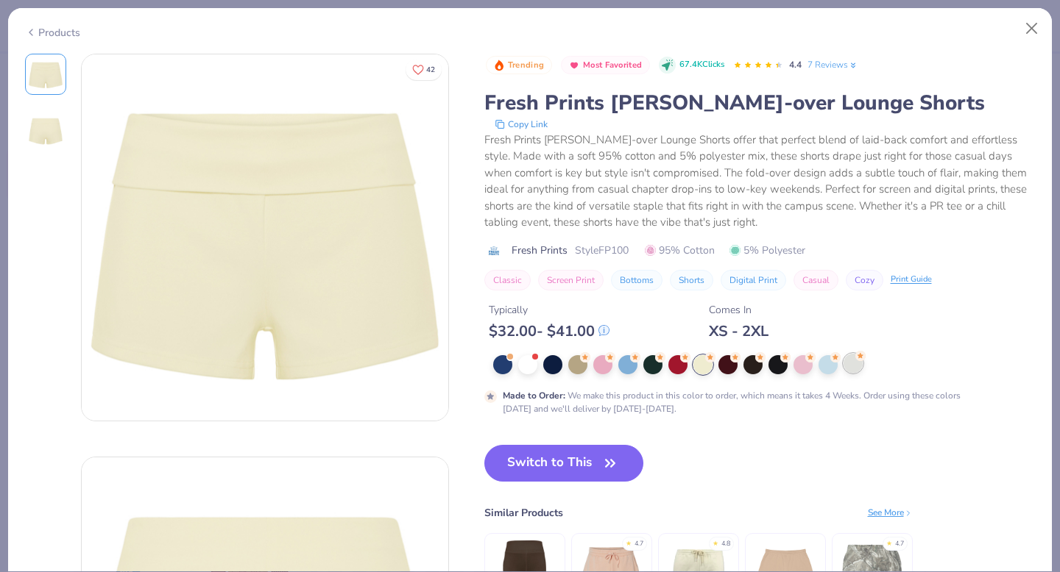
click at [848, 364] on div at bounding box center [852, 363] width 19 height 19
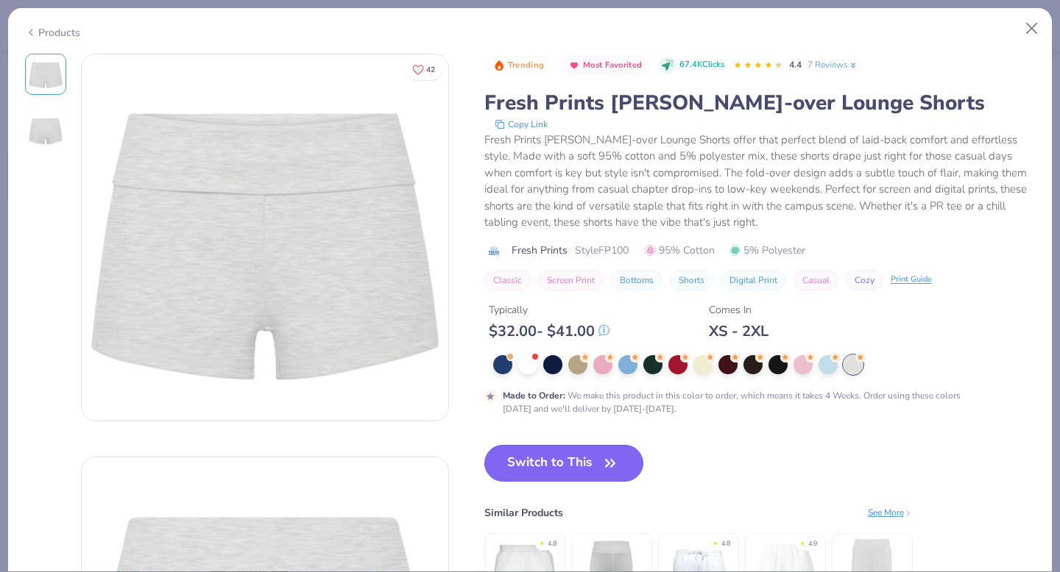
click at [612, 455] on icon "button" at bounding box center [610, 463] width 21 height 21
type input "50"
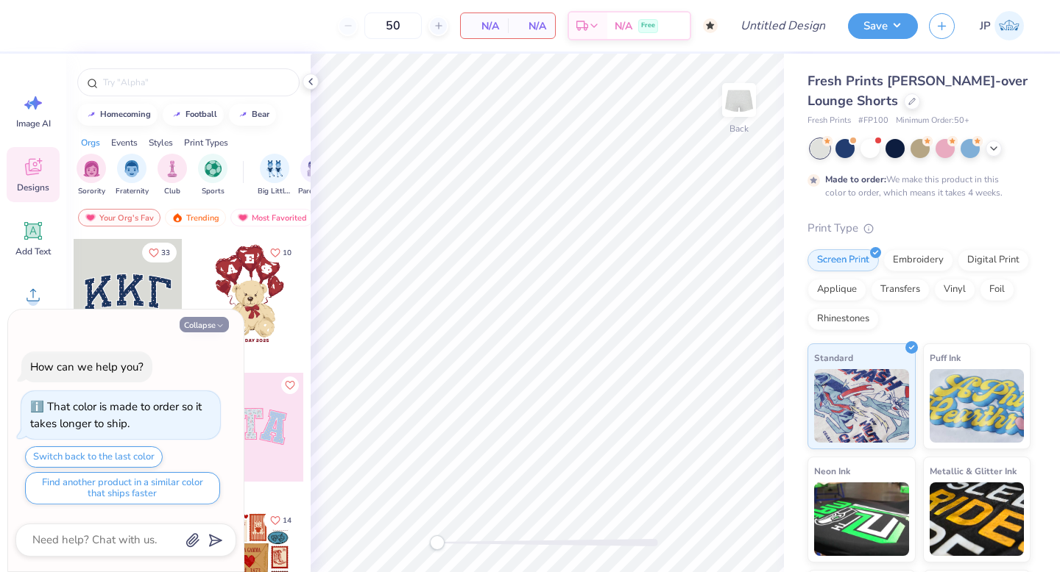
click at [222, 323] on icon "button" at bounding box center [220, 326] width 9 height 9
type textarea "x"
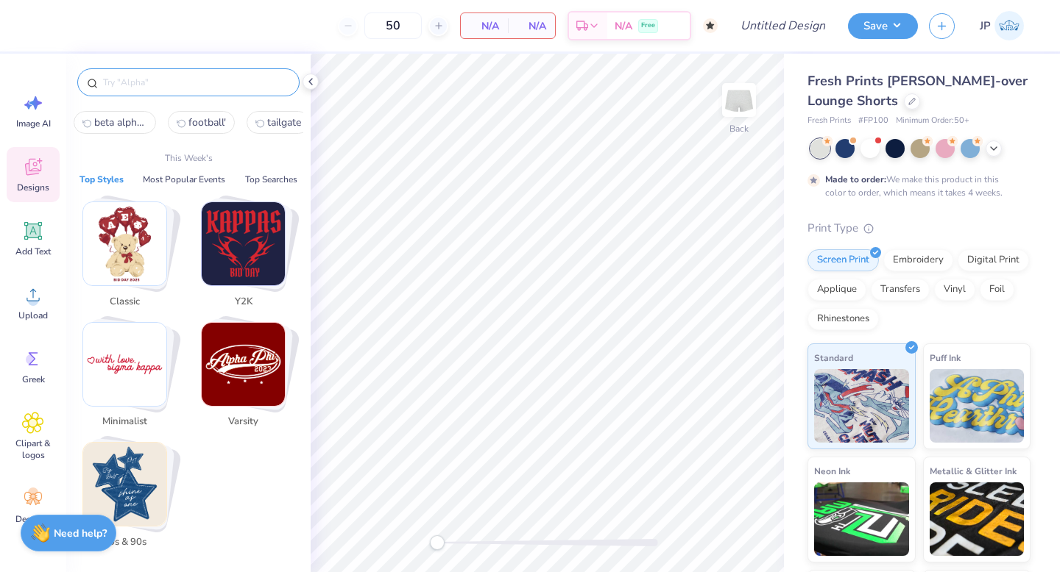
click at [153, 82] on input "text" at bounding box center [196, 82] width 188 height 15
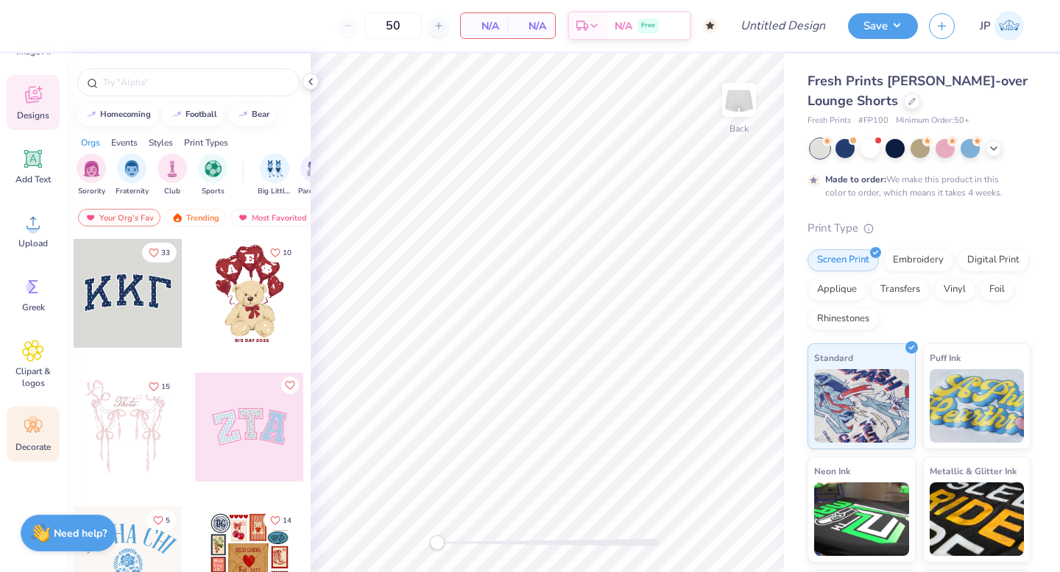
click at [36, 426] on icon at bounding box center [33, 427] width 22 height 22
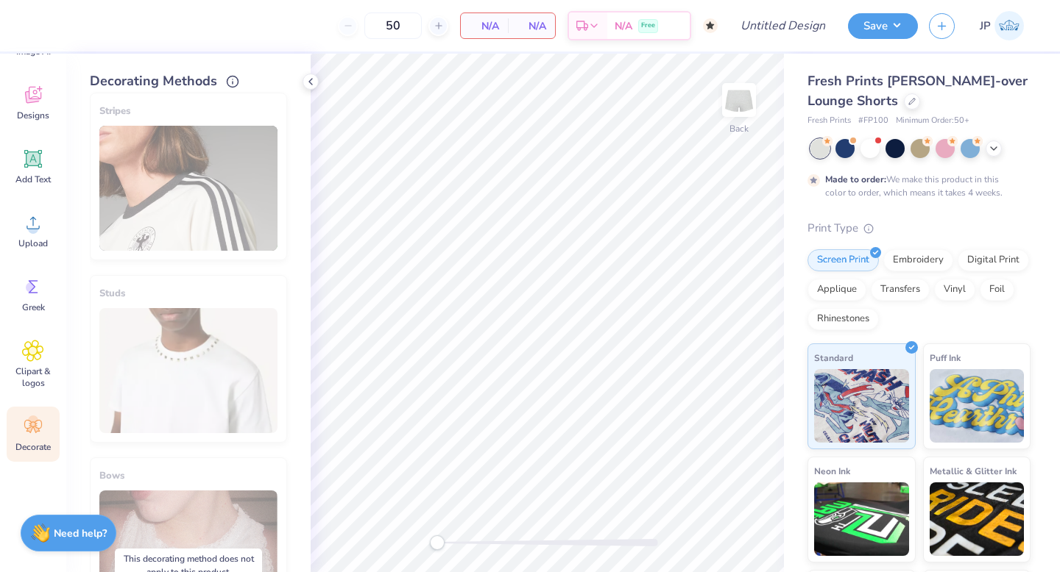
scroll to position [0, 0]
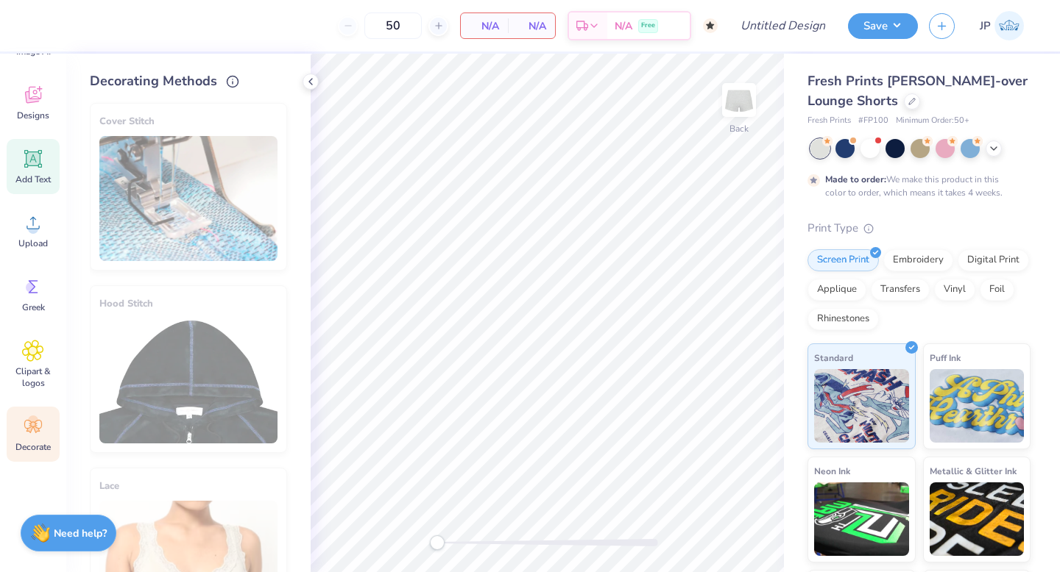
click at [38, 167] on icon at bounding box center [33, 159] width 22 height 22
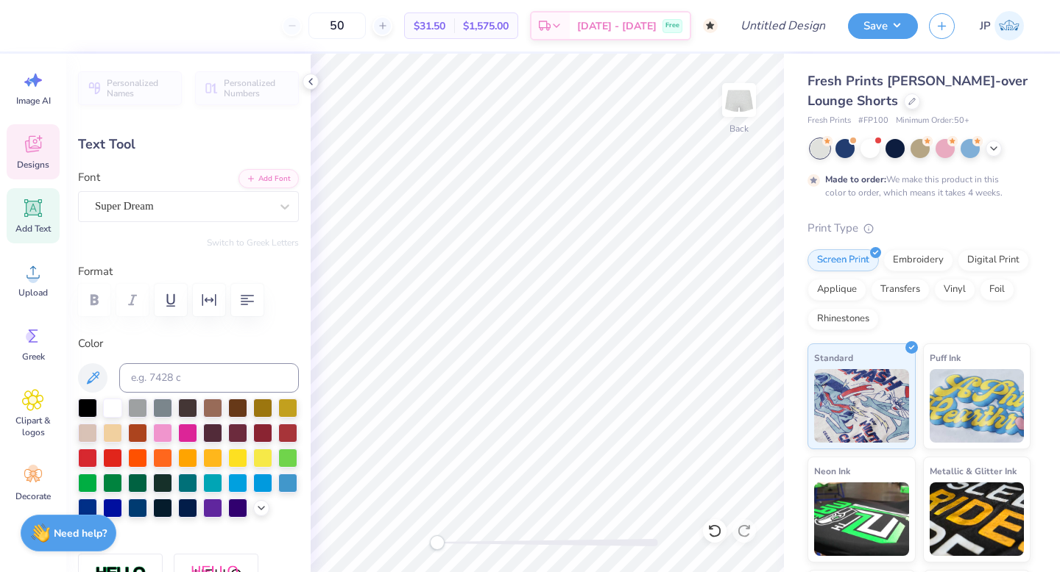
scroll to position [18, 0]
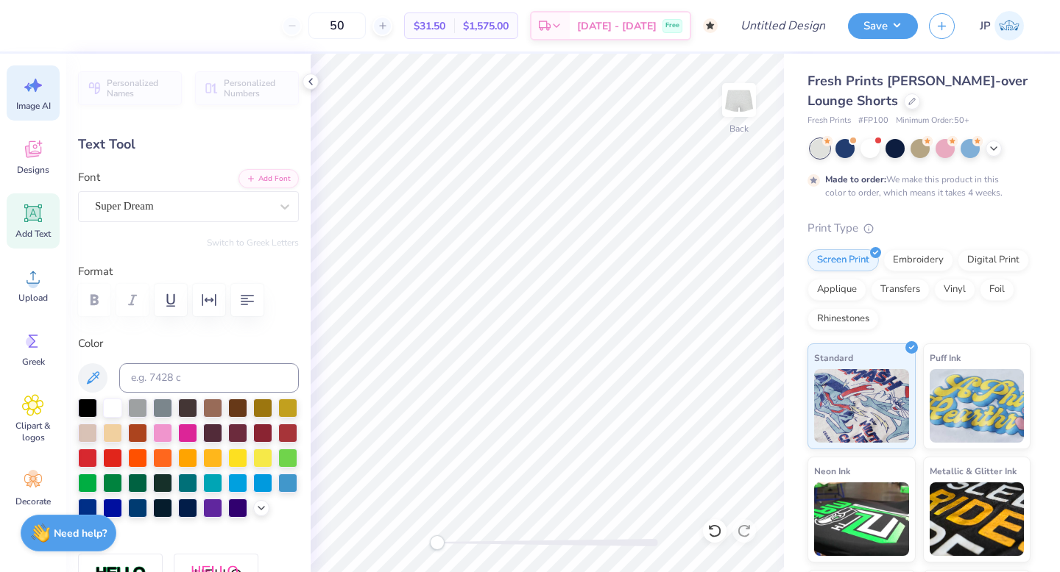
click at [40, 109] on span "Image AI" at bounding box center [33, 106] width 35 height 12
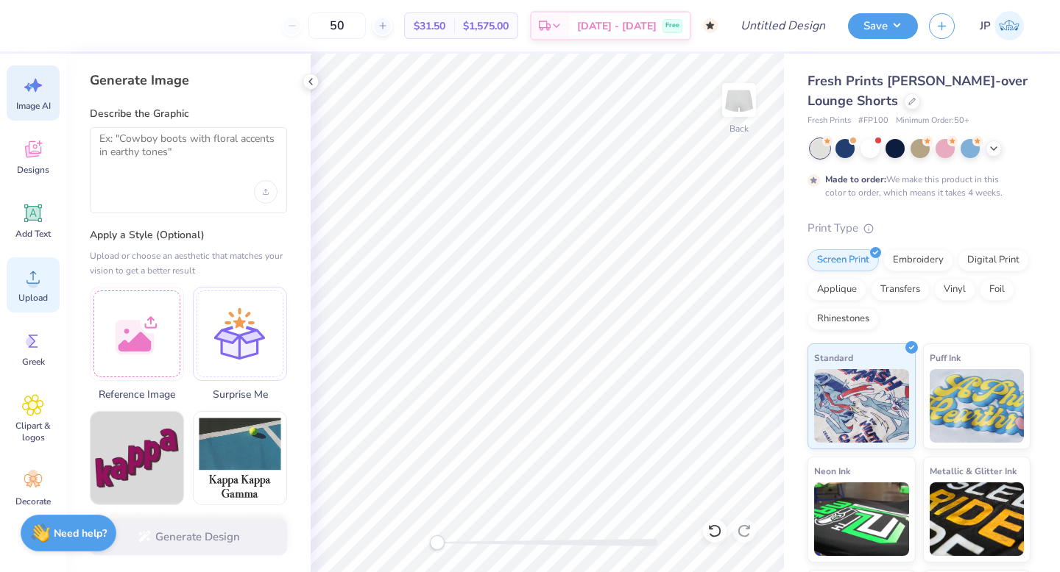
click at [44, 280] on div "Upload" at bounding box center [33, 285] width 53 height 55
click at [35, 164] on span "Designs" at bounding box center [33, 170] width 32 height 12
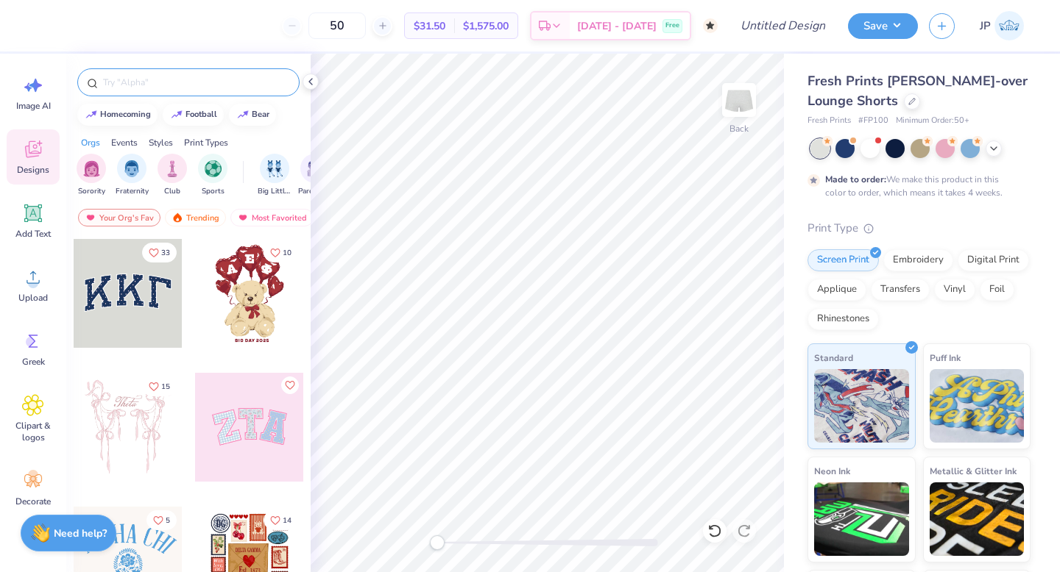
click at [197, 89] on input "text" at bounding box center [196, 82] width 188 height 15
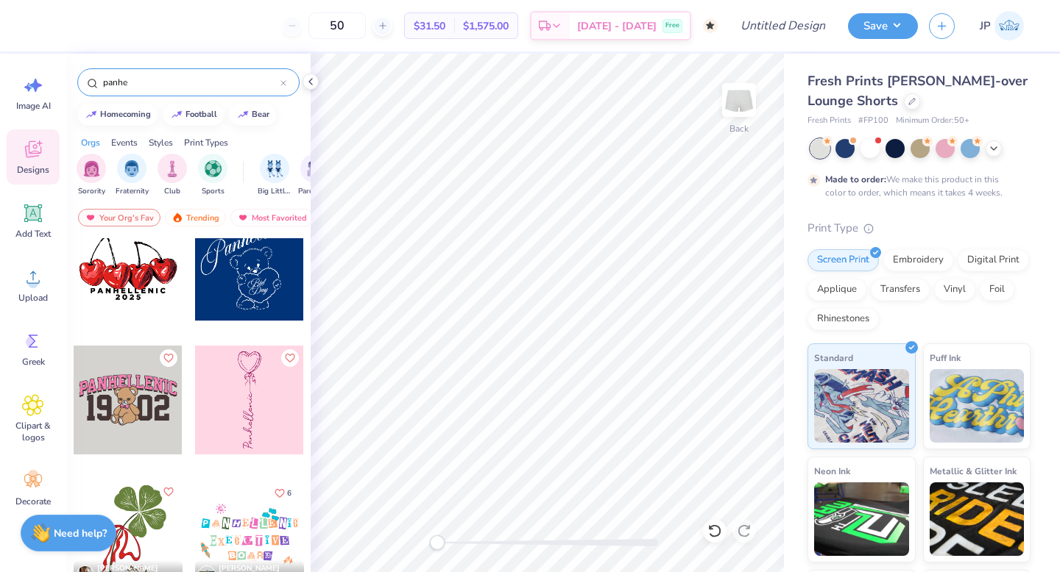
scroll to position [2812, 0]
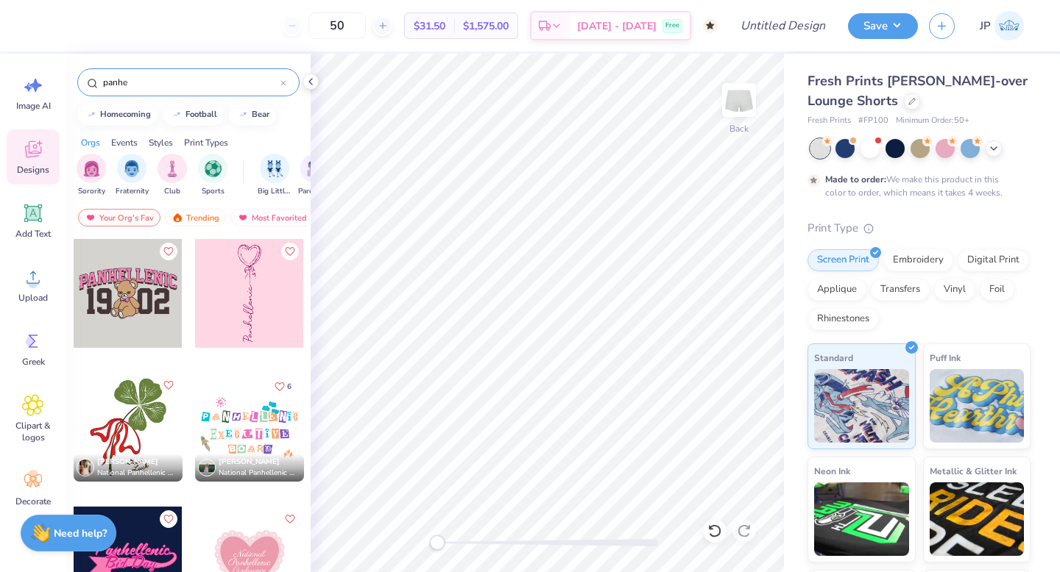
type input "panhe"
click at [254, 310] on div at bounding box center [249, 293] width 109 height 109
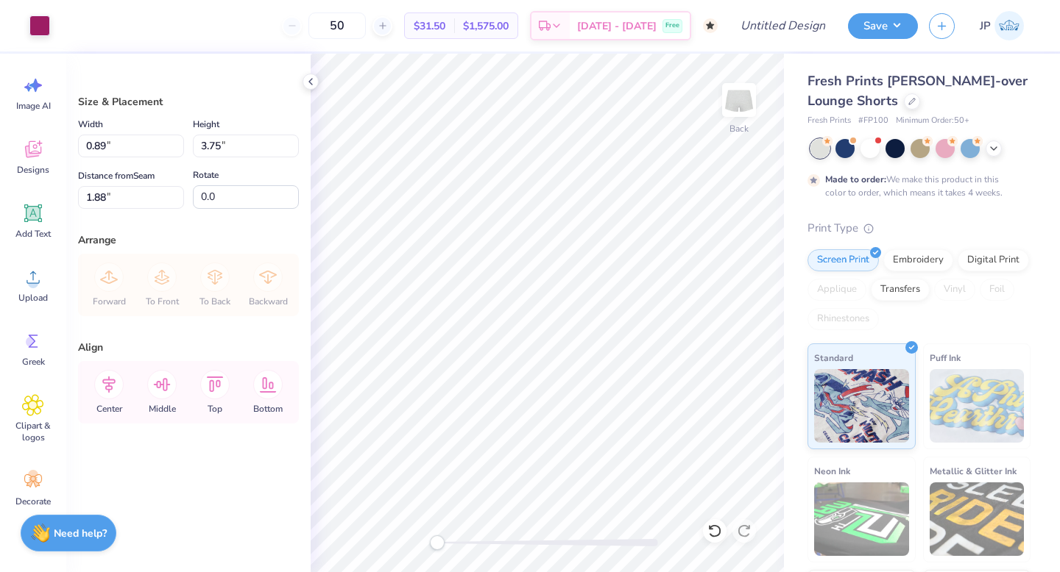
type input "90.3"
type input "4.97"
type input "1.18"
type input "5.35"
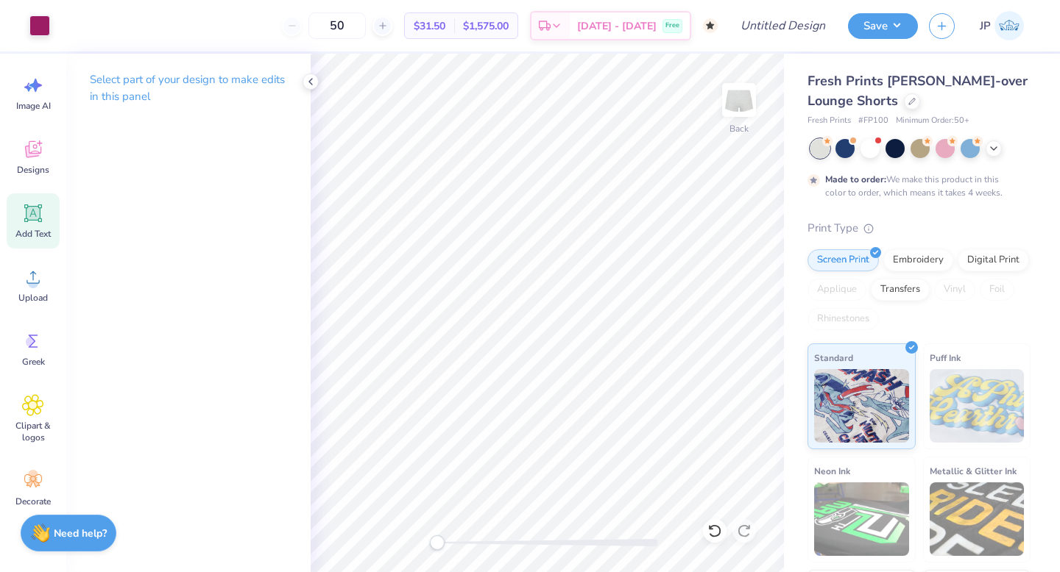
click at [31, 221] on icon at bounding box center [33, 213] width 22 height 22
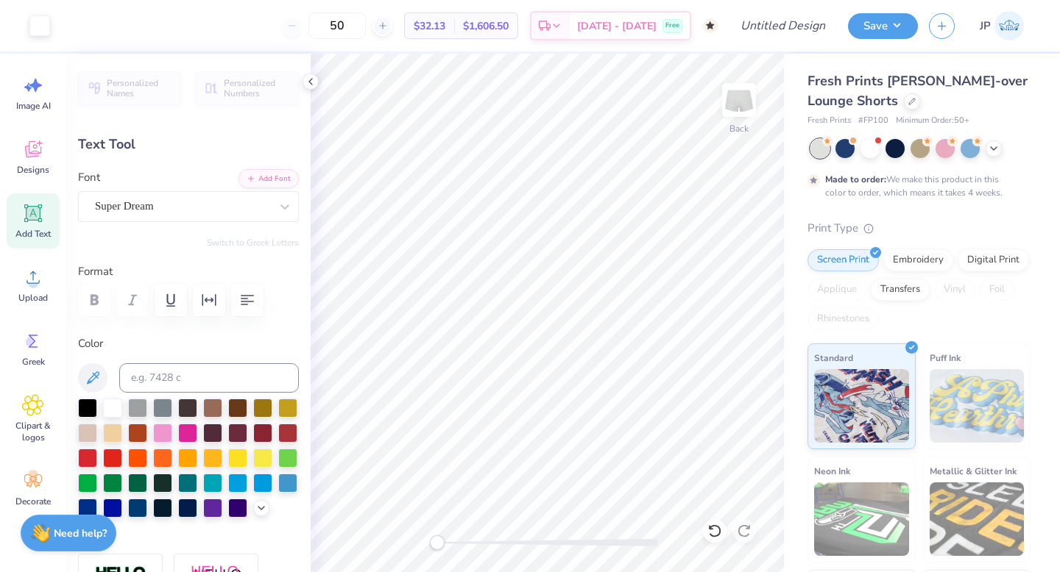
type textarea "]"
type textarea "Exec Board"
click at [153, 195] on div "Super Dream" at bounding box center [182, 206] width 178 height 23
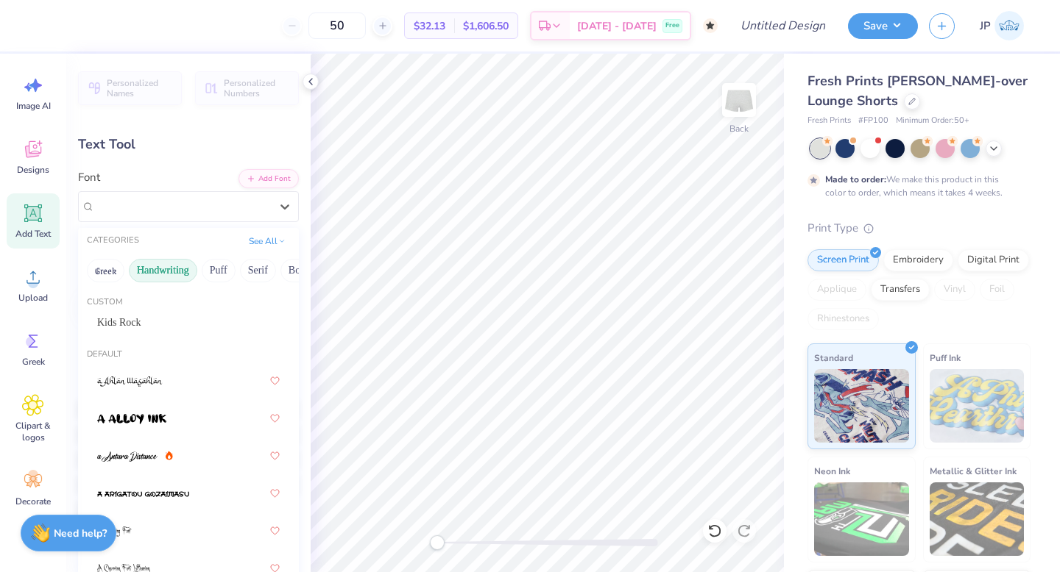
click at [173, 276] on button "Handwriting" at bounding box center [163, 271] width 68 height 24
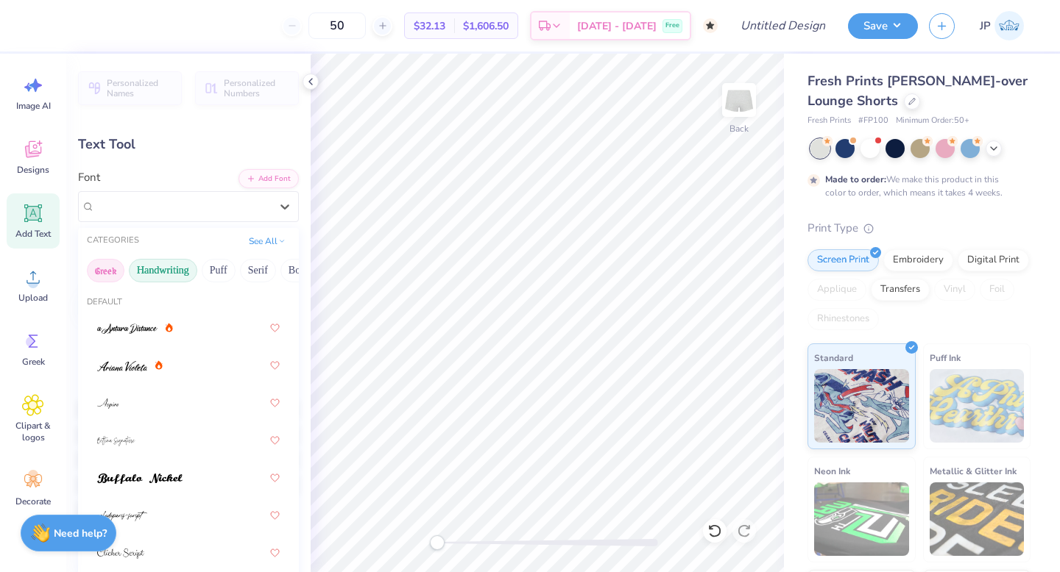
click at [111, 274] on button "Greek" at bounding box center [106, 271] width 38 height 24
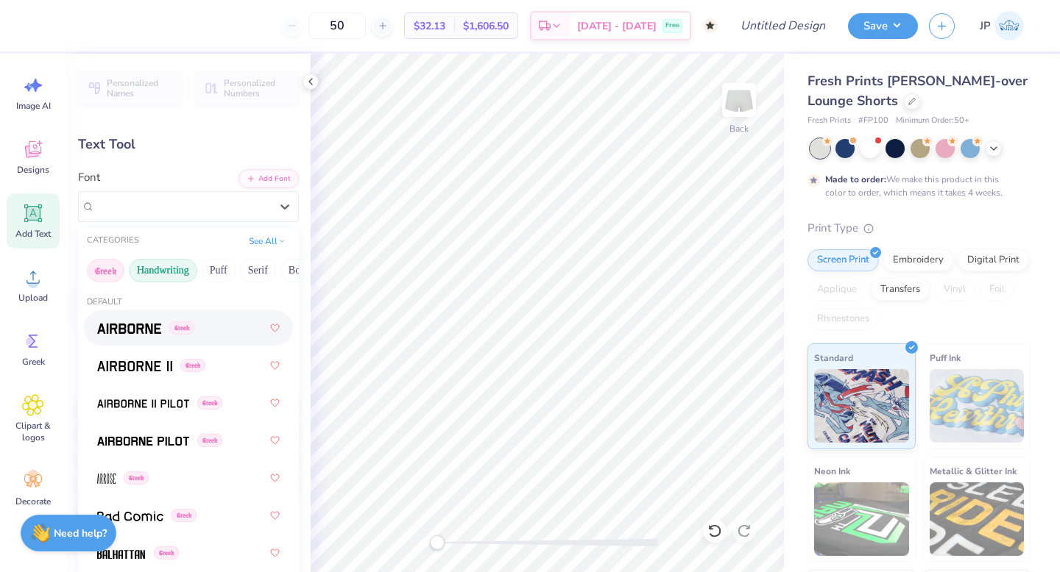
click at [165, 266] on button "Handwriting" at bounding box center [163, 271] width 68 height 24
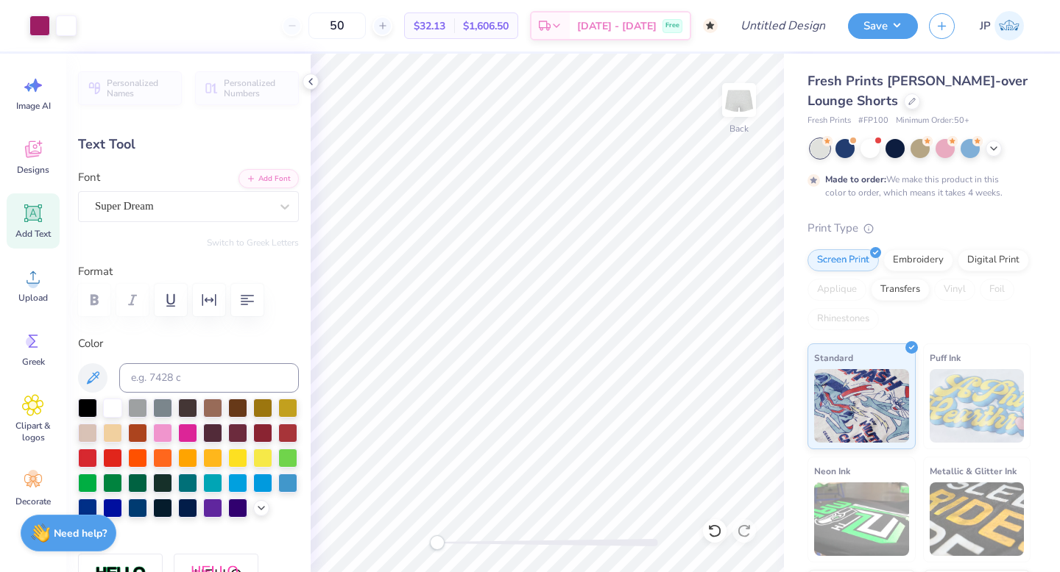
click at [235, 222] on div "Personalized Names Personalized Numbers Text Tool Add Font Font Super Dream Swi…" at bounding box center [188, 313] width 244 height 519
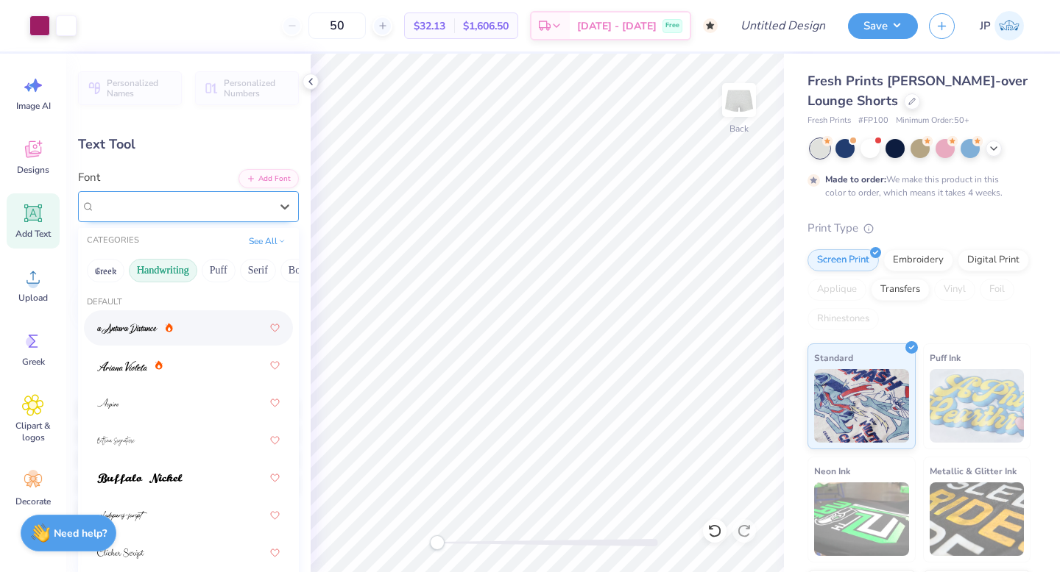
click at [224, 209] on div "Super Dream" at bounding box center [182, 206] width 178 height 23
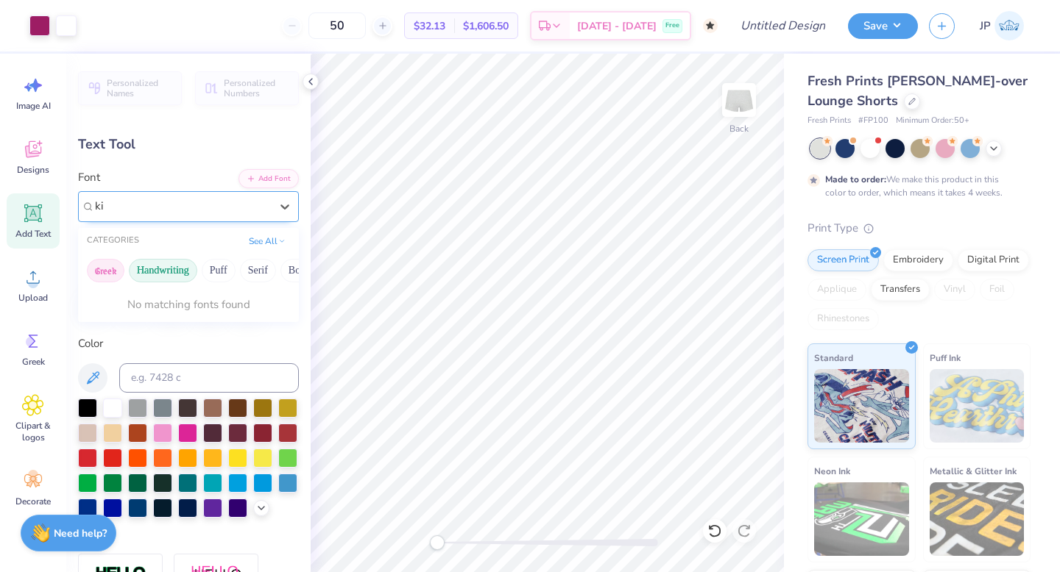
click at [105, 267] on button "Greek" at bounding box center [106, 271] width 38 height 24
click at [219, 277] on button "Puff" at bounding box center [219, 271] width 34 height 24
click at [251, 274] on button "Serif" at bounding box center [258, 271] width 36 height 24
click at [213, 266] on button "Bold" at bounding box center [212, 271] width 36 height 24
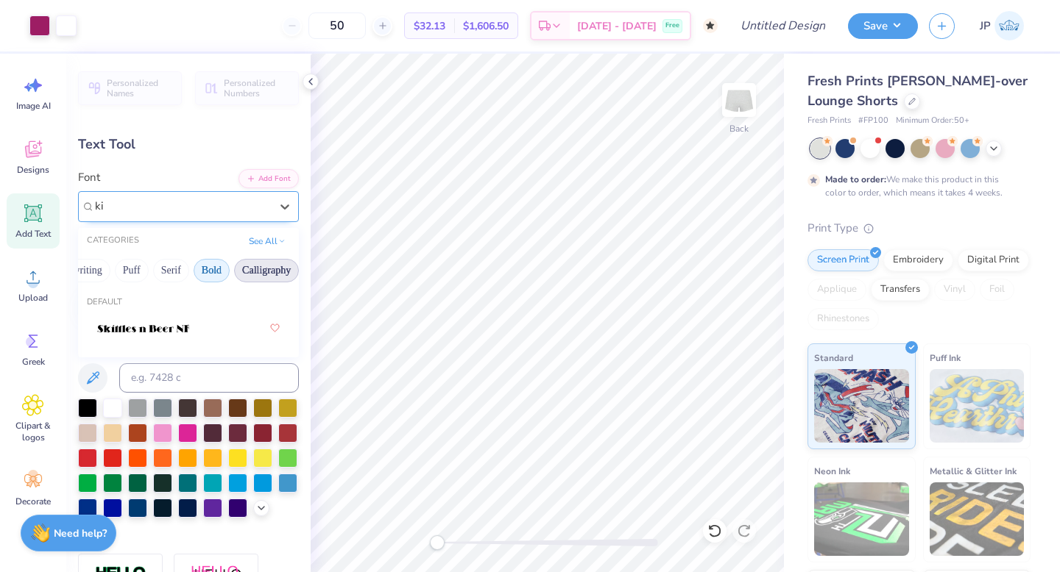
click at [260, 266] on button "Calligraphy" at bounding box center [266, 271] width 65 height 24
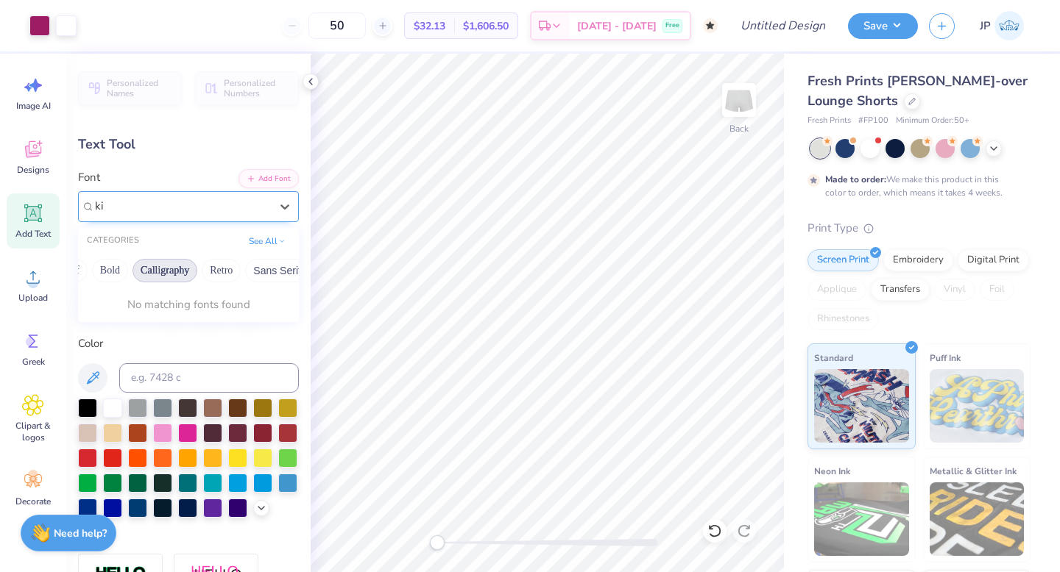
click at [260, 266] on button "Sans Serif" at bounding box center [277, 271] width 64 height 24
click at [227, 266] on button "Retro" at bounding box center [221, 271] width 39 height 24
click at [166, 266] on button "Sans Serif" at bounding box center [156, 271] width 64 height 24
click at [204, 266] on button "Minimal" at bounding box center [219, 271] width 52 height 24
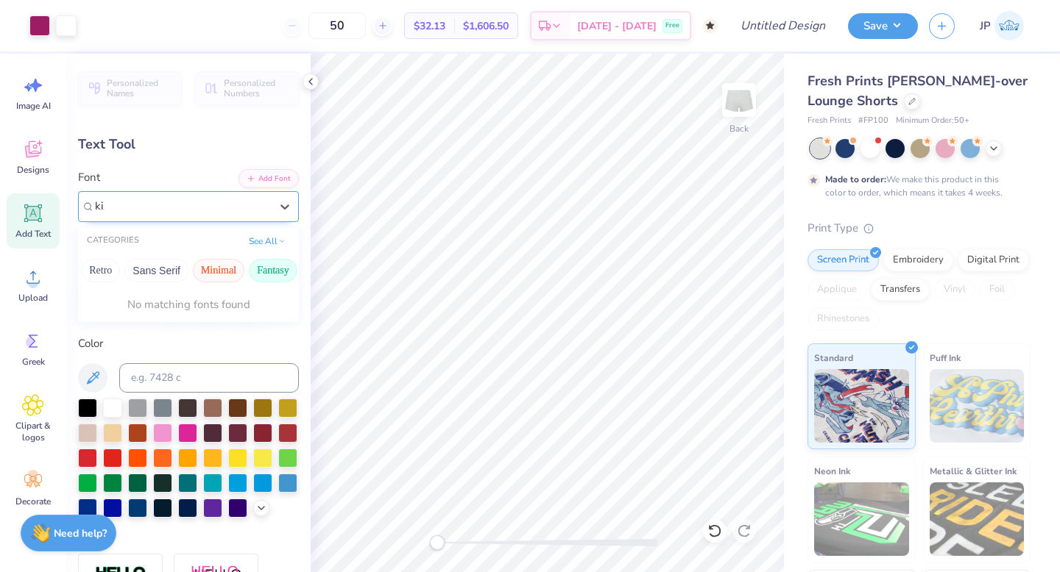
click at [249, 266] on button "Fantasy" at bounding box center [273, 271] width 49 height 24
click at [144, 274] on button "Handwriting" at bounding box center [163, 271] width 68 height 24
type input "k"
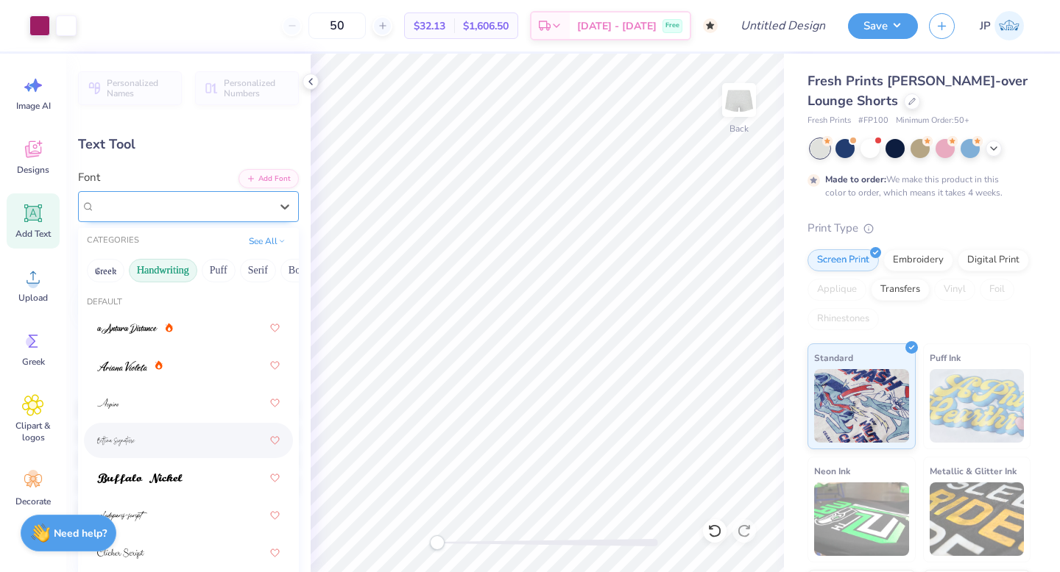
click at [174, 444] on div at bounding box center [188, 441] width 182 height 26
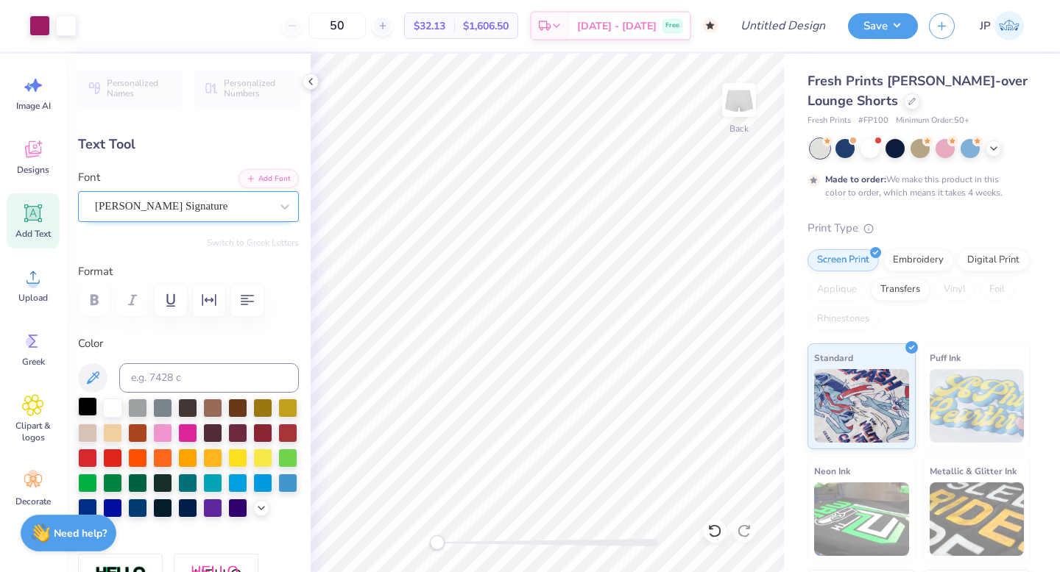
click at [97, 401] on div at bounding box center [87, 406] width 19 height 19
type input "6.99"
type input "1.99"
type input "2.76"
click at [311, 82] on icon at bounding box center [311, 82] width 12 height 12
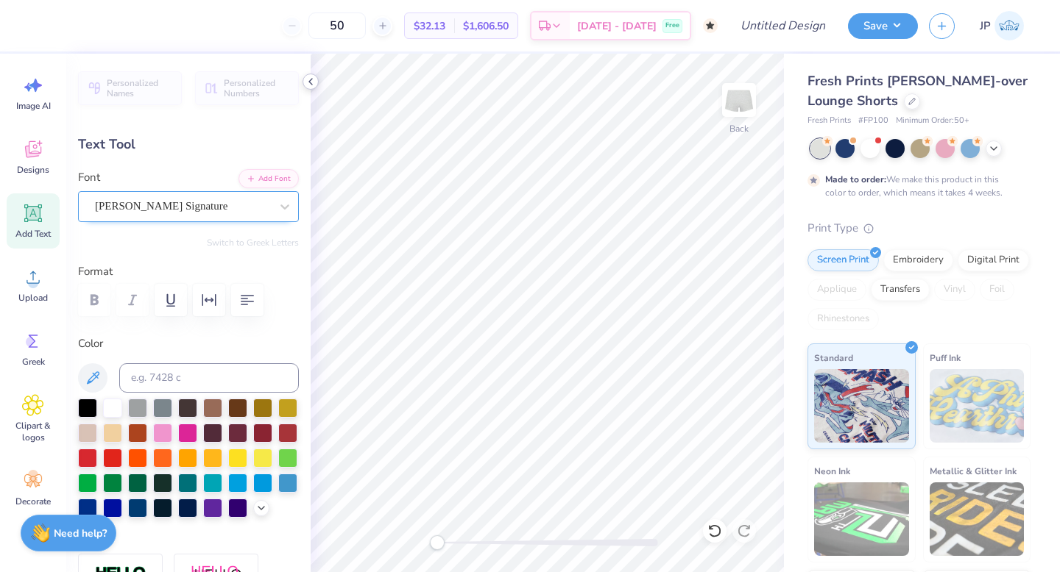
click at [306, 86] on icon at bounding box center [311, 82] width 12 height 12
type input "4.07"
type input "1.15"
type input "3.59"
type input "1.94"
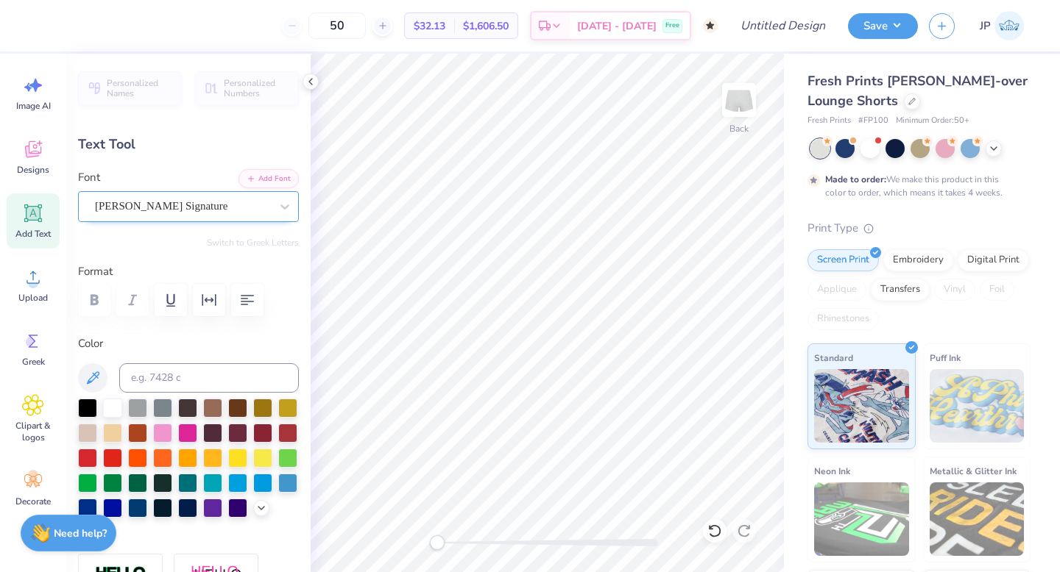
type input "0.55"
type input "4.19"
click at [810, 25] on input "Design Title" at bounding box center [801, 25] width 72 height 29
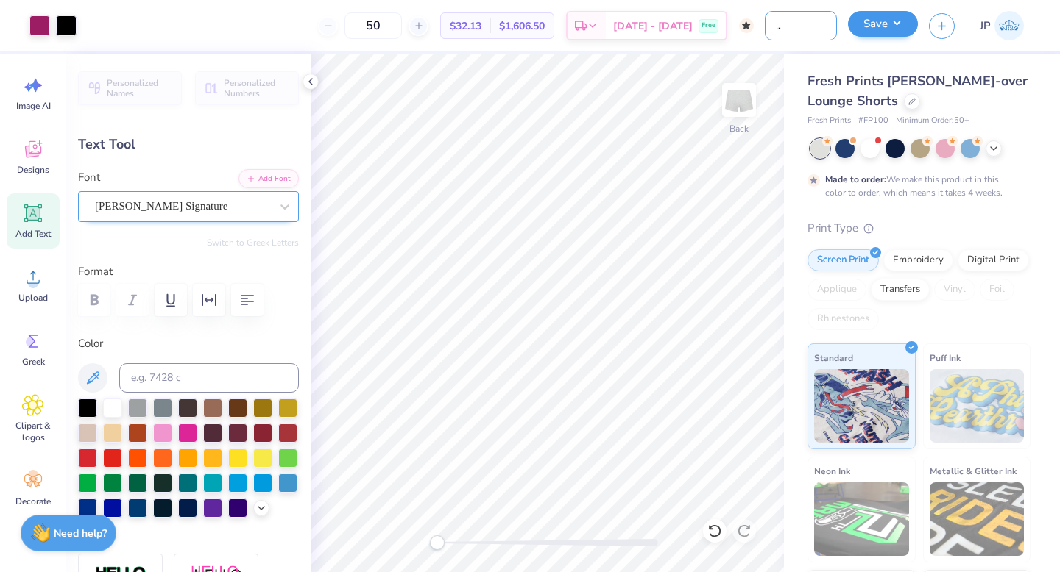
type input "panhellenic exec"
click at [865, 23] on button "Save" at bounding box center [883, 24] width 70 height 26
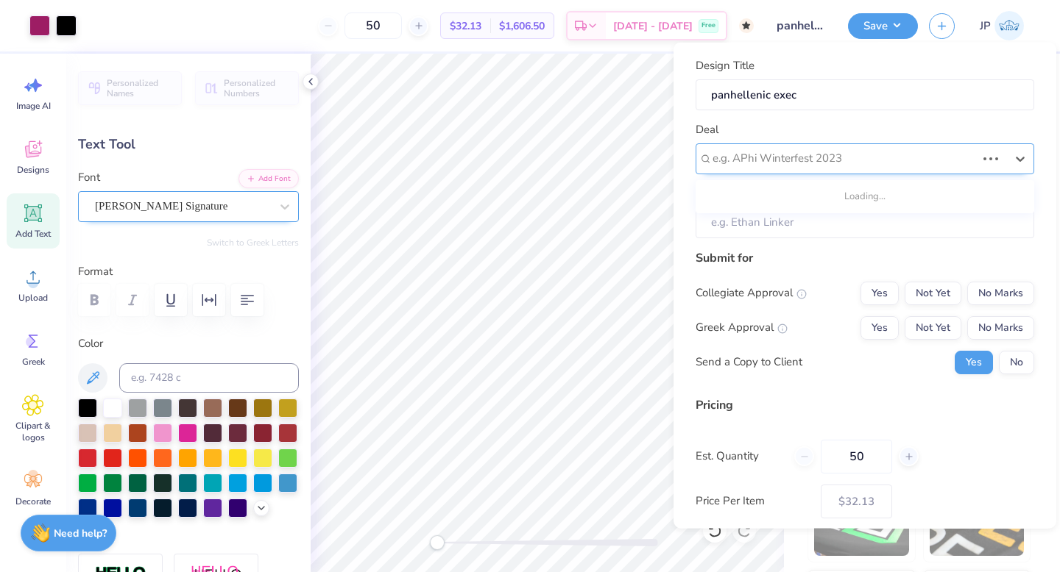
click at [951, 152] on div at bounding box center [843, 159] width 263 height 20
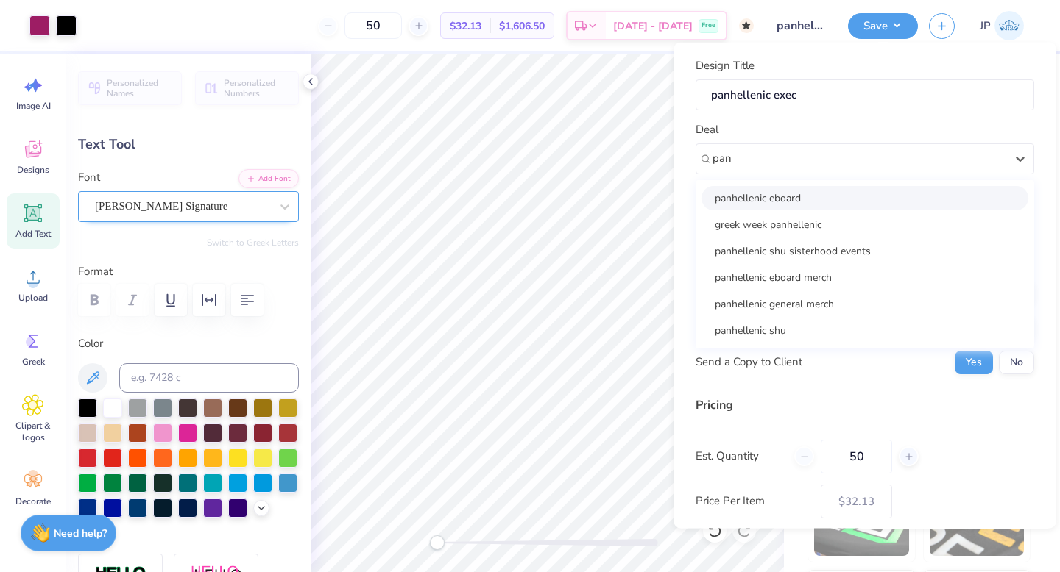
click at [854, 209] on div "panhellenic eboard" at bounding box center [864, 197] width 327 height 24
type input "pan"
type input "[PERSON_NAME]"
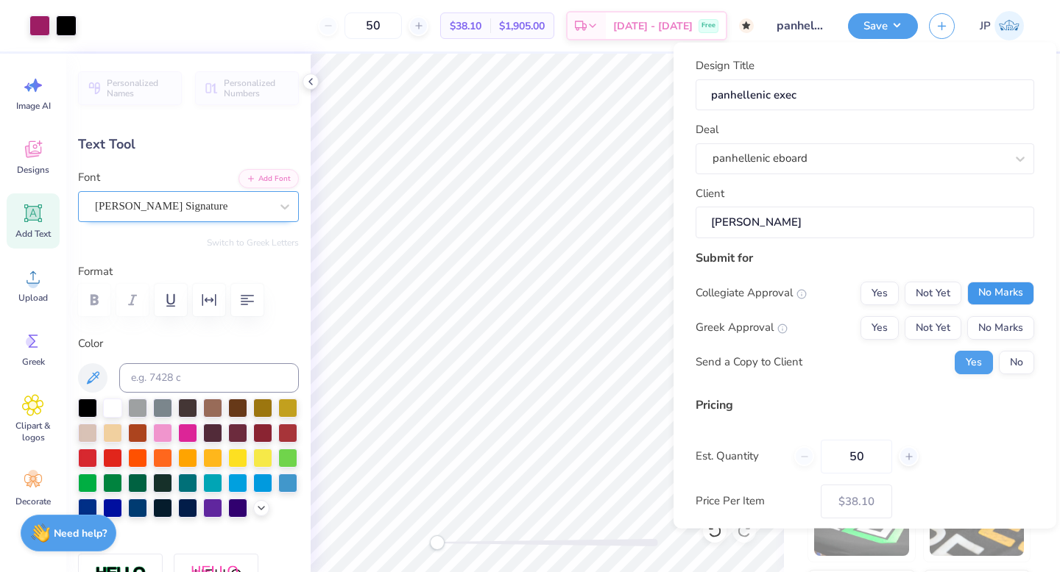
click at [987, 297] on button "No Marks" at bounding box center [1000, 293] width 67 height 24
click at [897, 336] on div "Yes Not Yet No Marks" at bounding box center [947, 328] width 174 height 24
click at [879, 326] on button "Yes" at bounding box center [879, 328] width 38 height 24
click at [999, 354] on button "No" at bounding box center [1016, 362] width 35 height 24
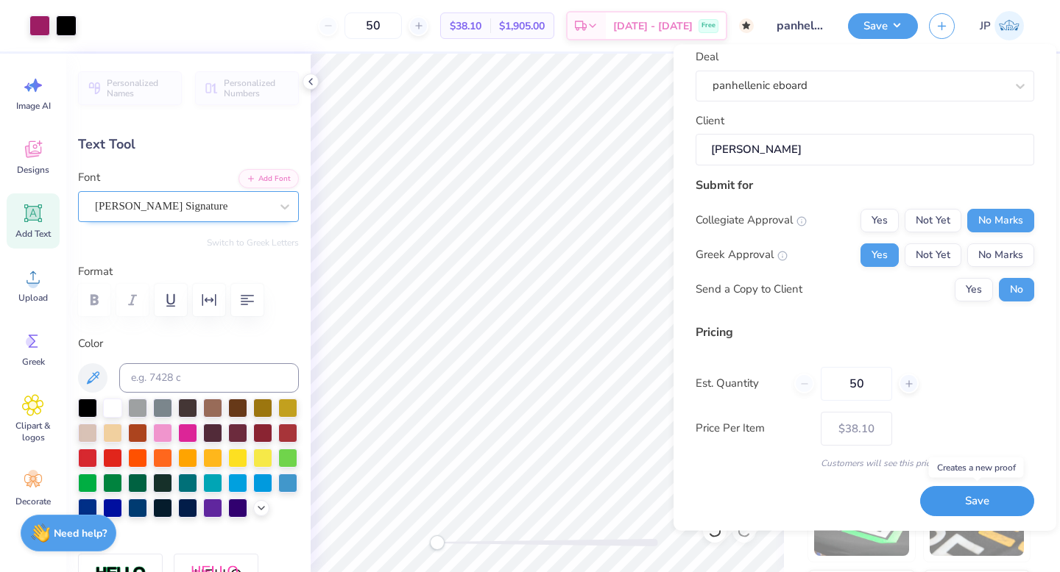
click at [993, 506] on button "Save" at bounding box center [977, 502] width 114 height 30
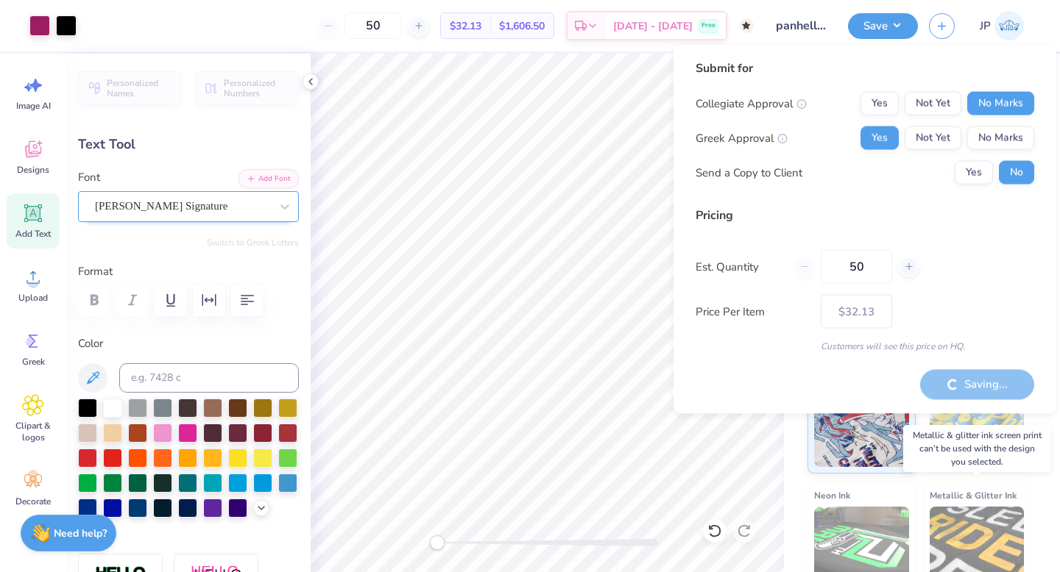
type input "– –"
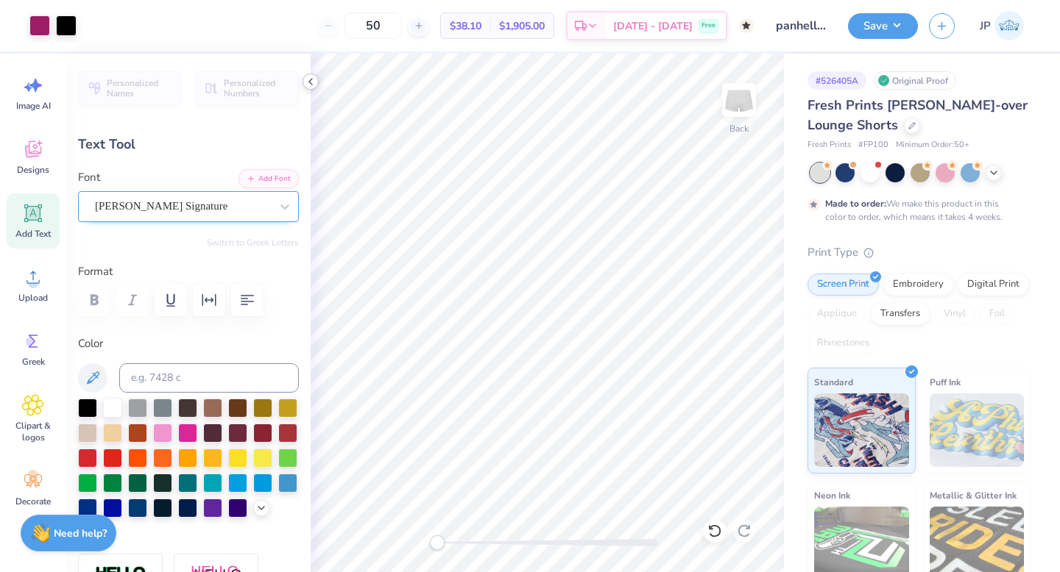
click at [314, 80] on icon at bounding box center [311, 82] width 12 height 12
